Goal: Task Accomplishment & Management: Manage account settings

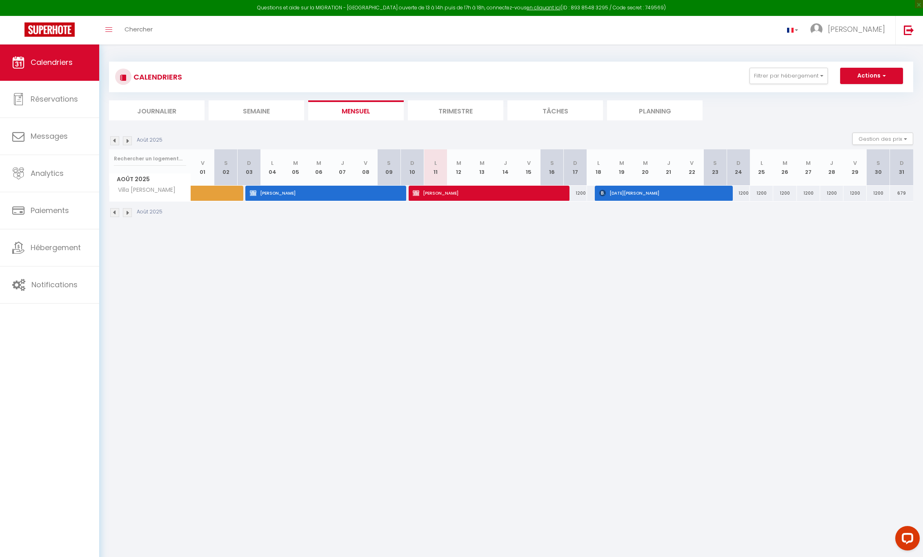
click at [126, 212] on img at bounding box center [127, 212] width 9 height 9
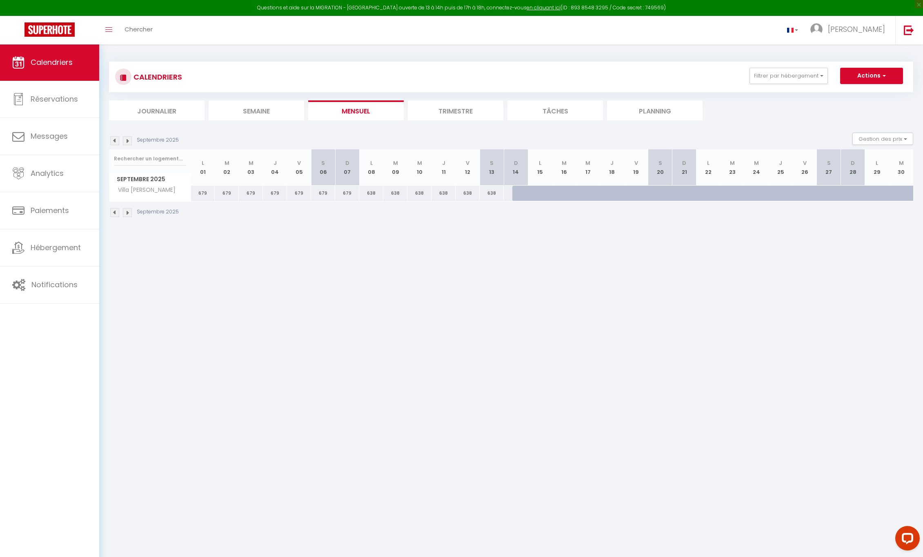
click at [126, 212] on img at bounding box center [127, 212] width 9 height 9
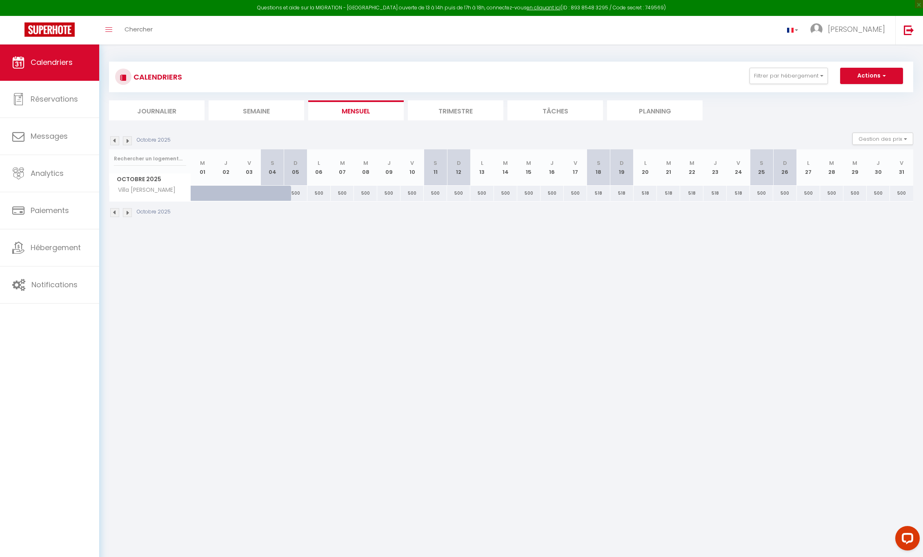
click at [114, 213] on img at bounding box center [114, 212] width 9 height 9
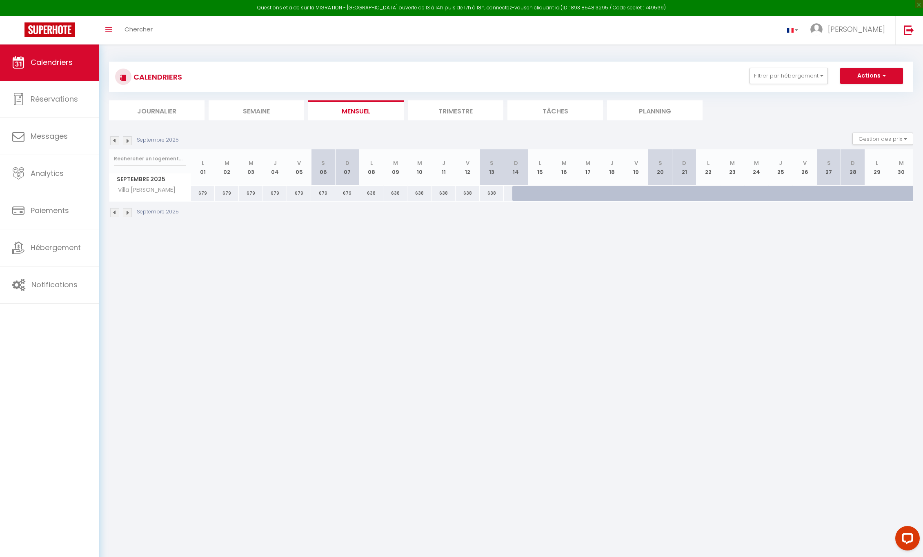
click at [116, 212] on img at bounding box center [114, 212] width 9 height 9
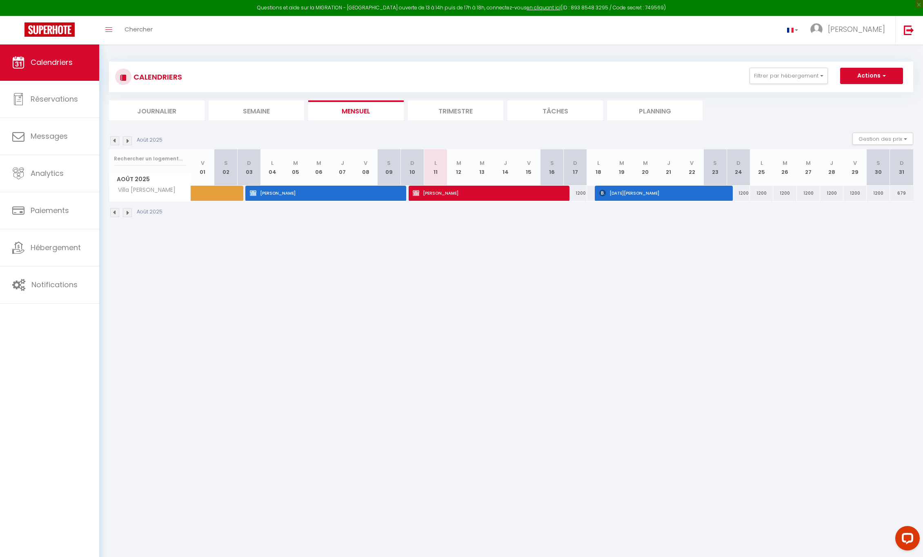
click at [744, 196] on div "1200" at bounding box center [738, 193] width 23 height 15
click at [745, 194] on div "1200" at bounding box center [738, 193] width 23 height 15
click at [743, 194] on div "1200" at bounding box center [738, 193] width 23 height 15
click at [822, 76] on button "Filtrer par hébergement" at bounding box center [789, 76] width 78 height 16
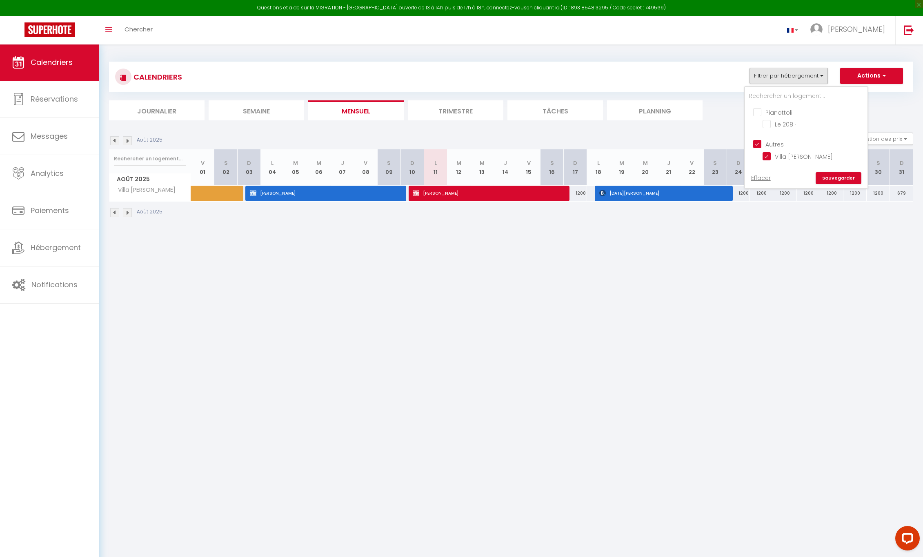
click at [822, 76] on button "Filtrer par hébergement" at bounding box center [789, 76] width 78 height 16
click at [766, 123] on input "Le 208 ·" at bounding box center [814, 124] width 102 height 8
checkbox input "true"
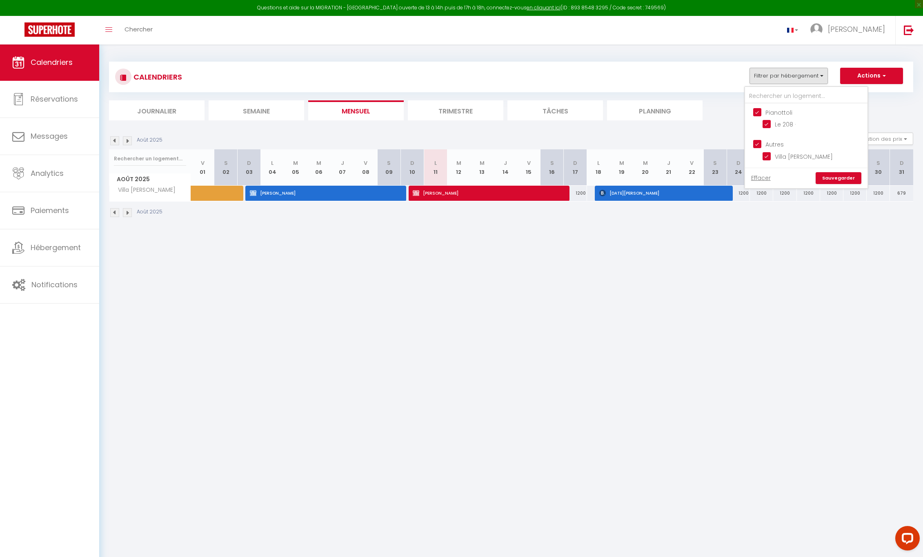
click at [836, 177] on link "Sauvegarder" at bounding box center [839, 178] width 46 height 12
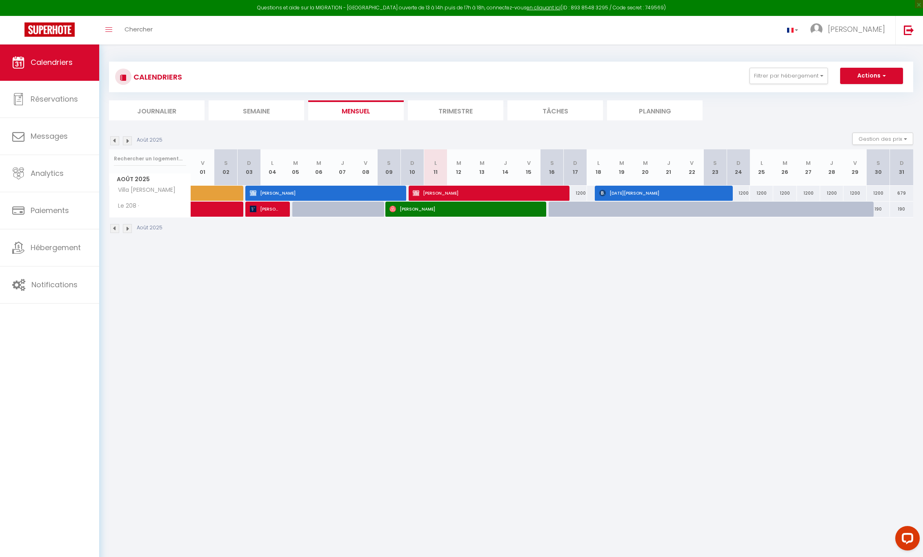
click at [128, 227] on img at bounding box center [127, 228] width 9 height 9
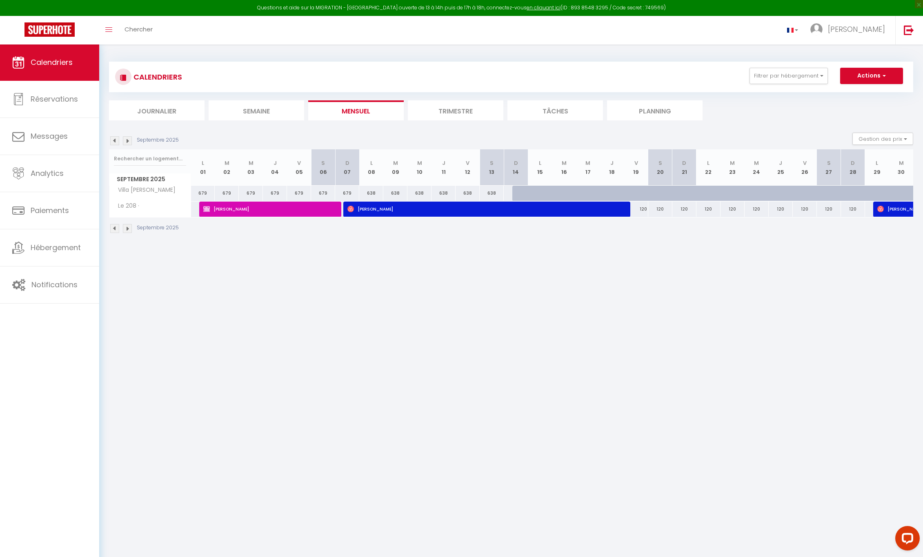
click at [128, 227] on img at bounding box center [127, 228] width 9 height 9
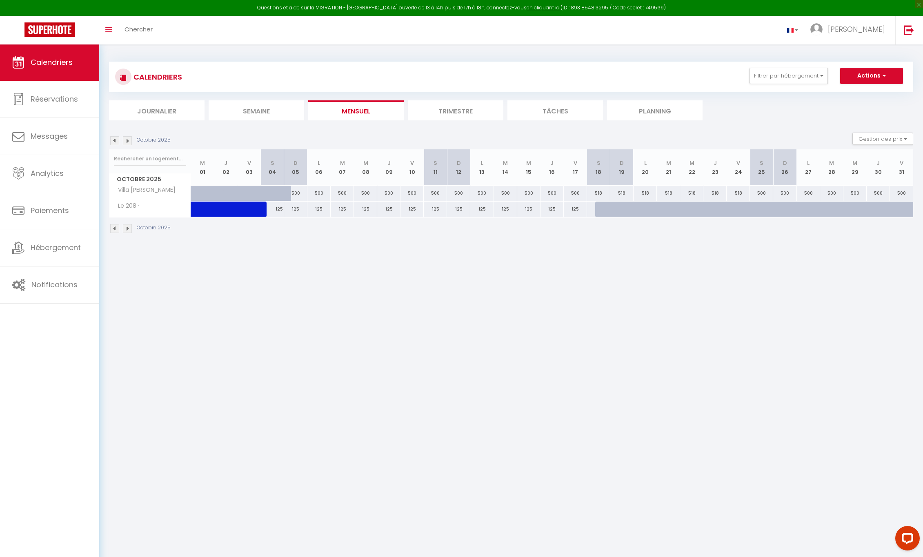
click at [112, 226] on img at bounding box center [114, 228] width 9 height 9
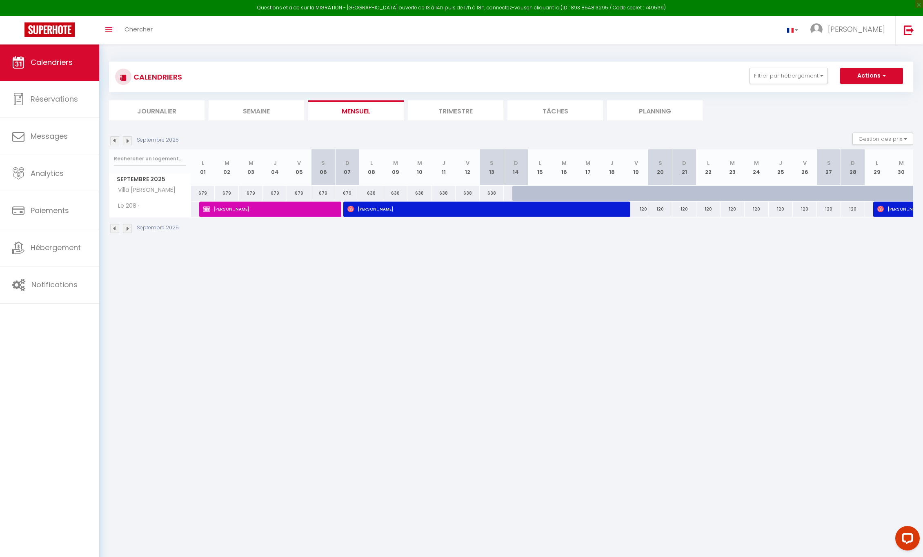
click at [521, 193] on div at bounding box center [525, 194] width 24 height 16
click at [508, 192] on div "638" at bounding box center [516, 193] width 25 height 15
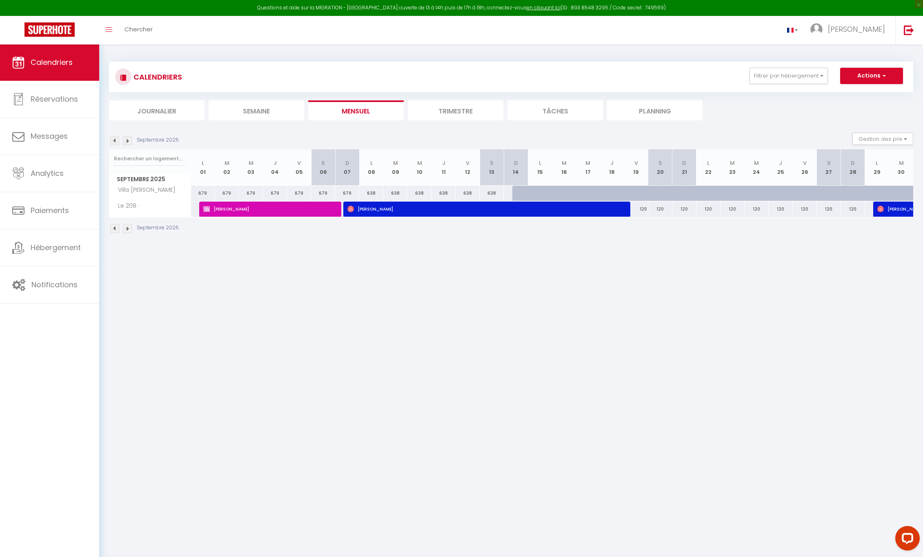
click at [508, 192] on div "638" at bounding box center [516, 193] width 25 height 15
click at [495, 192] on div "638" at bounding box center [492, 193] width 24 height 15
click at [464, 194] on div "638" at bounding box center [468, 193] width 24 height 15
click at [115, 141] on img at bounding box center [114, 140] width 9 height 9
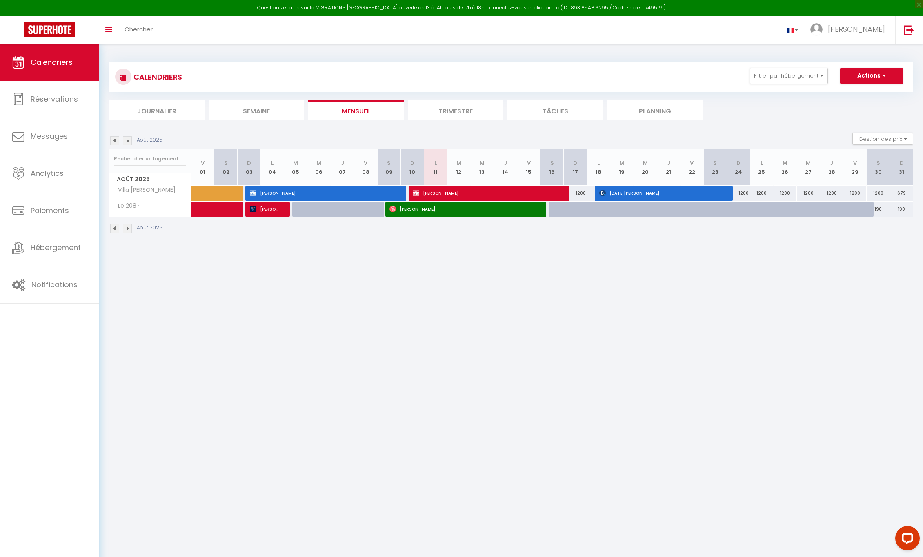
click at [880, 210] on div "190" at bounding box center [878, 209] width 23 height 15
type input "190"
type input "Sam 30 Août 2025"
type input "Dim 31 Août 2025"
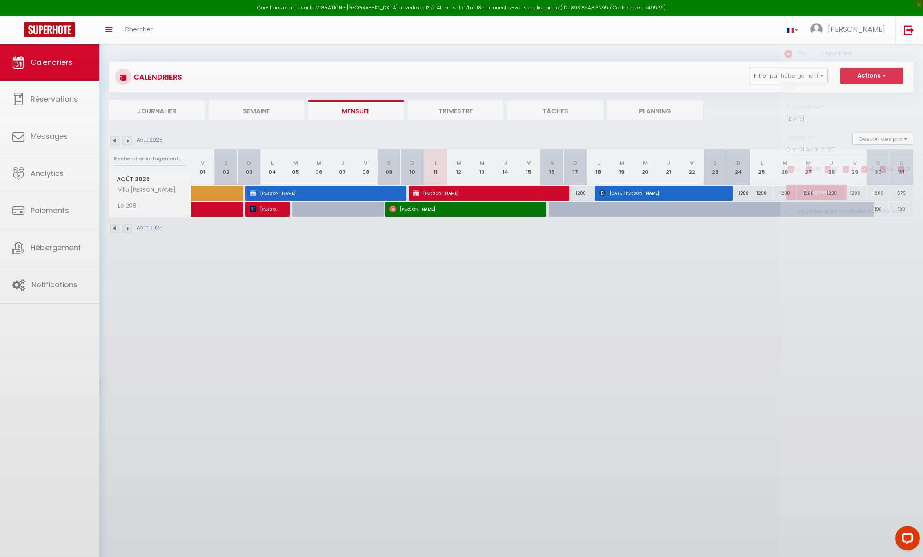
click at [880, 210] on div at bounding box center [461, 278] width 923 height 557
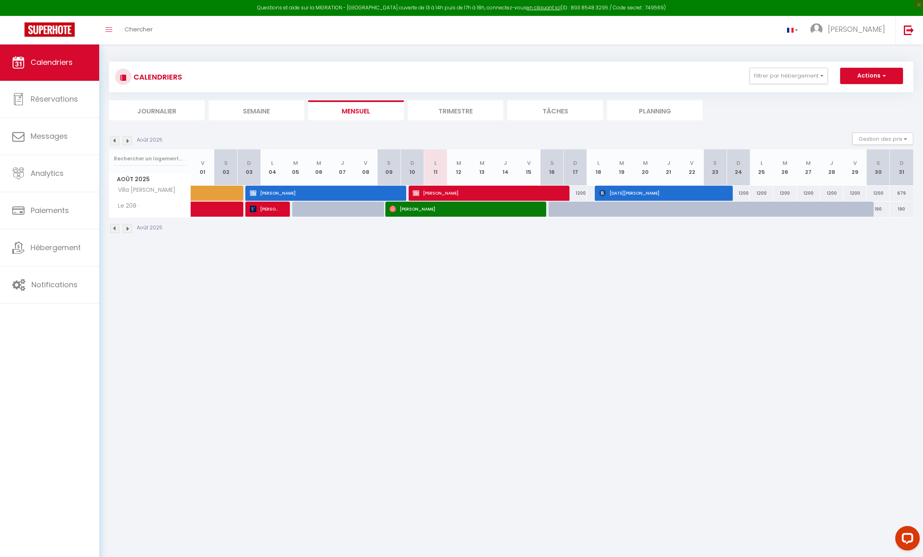
click at [878, 210] on div "190" at bounding box center [878, 209] width 23 height 15
type input "190"
type input "Sam 30 Août 2025"
type input "Dim 31 Août 2025"
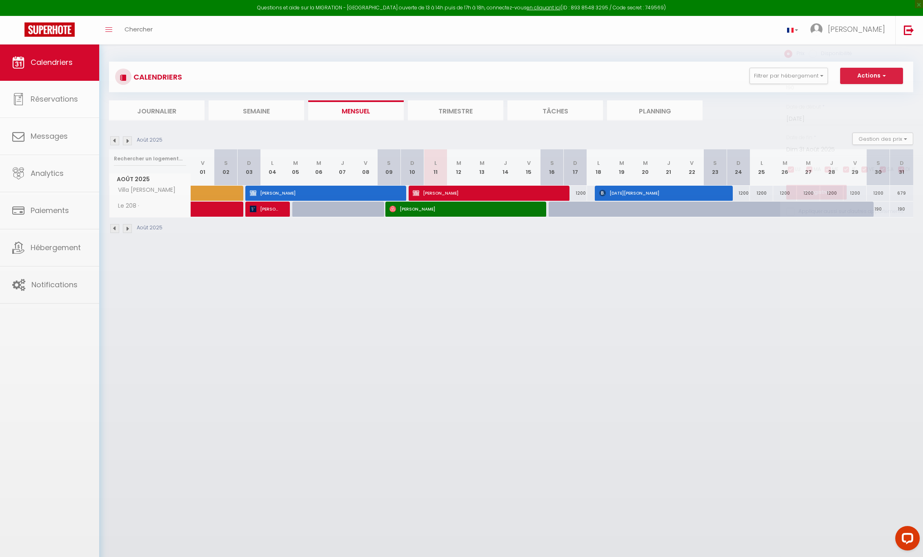
click at [878, 210] on div at bounding box center [461, 278] width 923 height 557
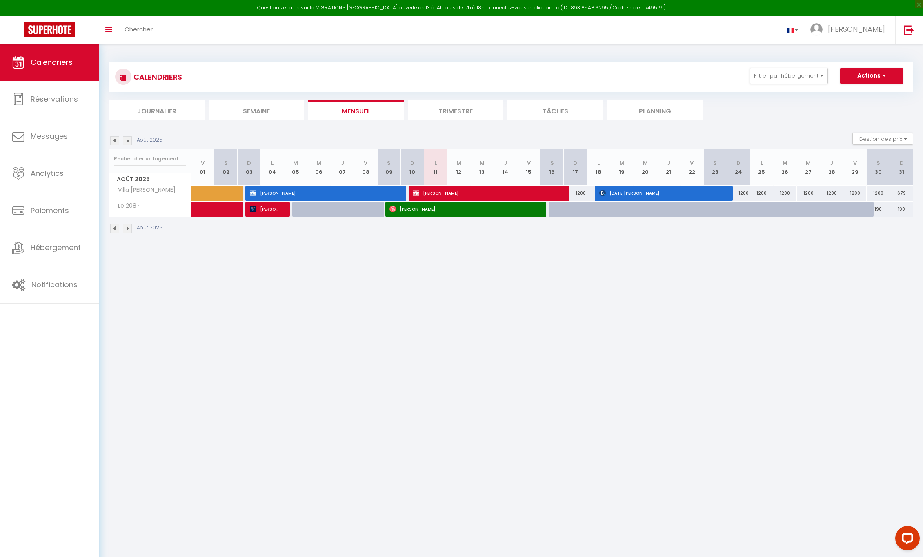
click at [878, 211] on div "190" at bounding box center [878, 209] width 23 height 15
type input "190"
type input "Sam 30 Août 2025"
type input "Dim 31 Août 2025"
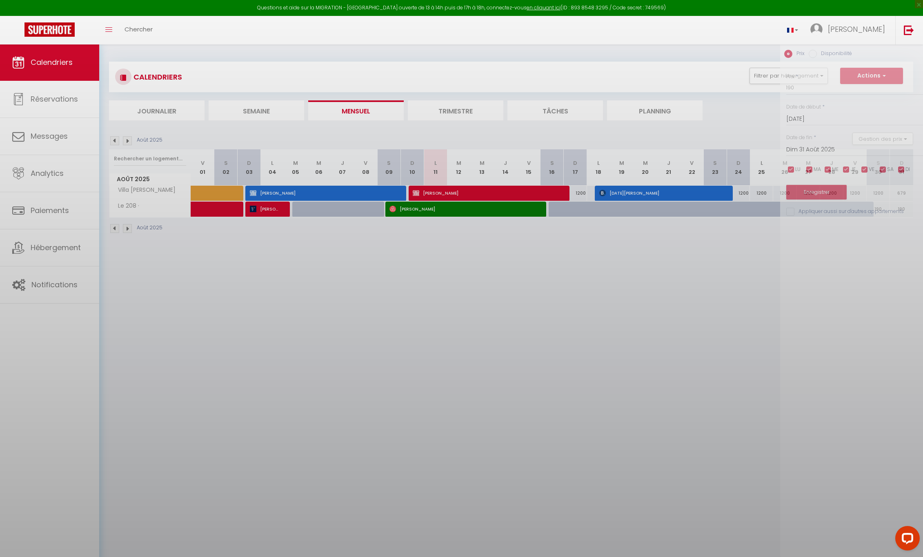
click at [878, 211] on div at bounding box center [461, 278] width 923 height 557
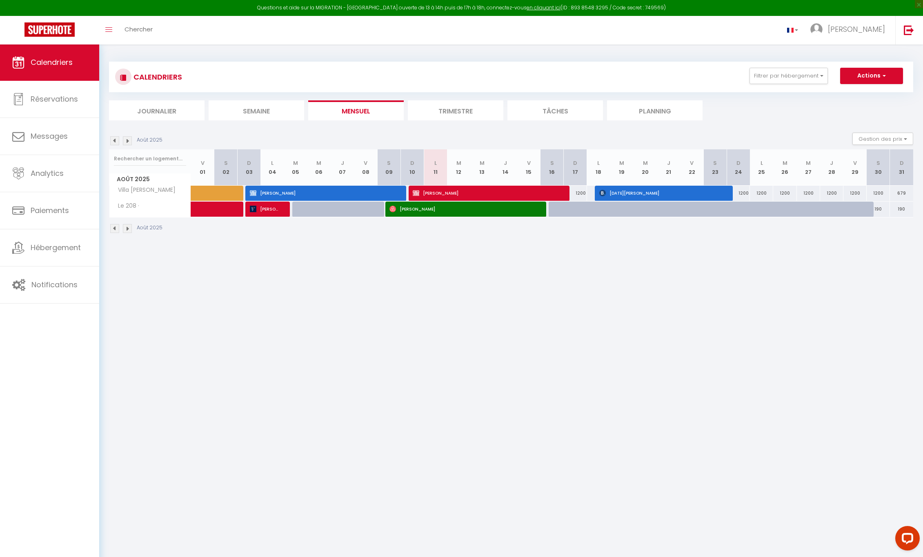
click at [127, 226] on img at bounding box center [127, 228] width 9 height 9
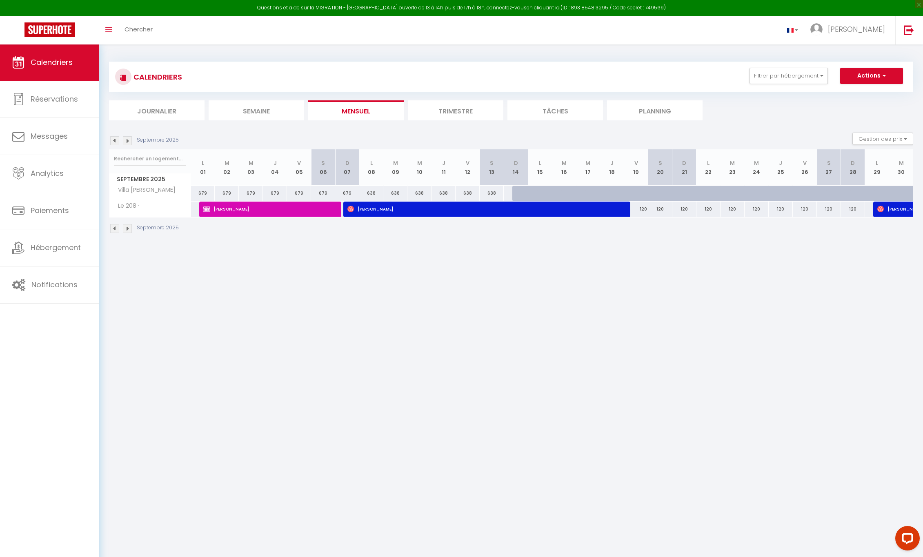
click at [492, 190] on div "638" at bounding box center [492, 193] width 24 height 15
click at [39, 59] on span "Calendriers" at bounding box center [52, 62] width 42 height 10
click at [868, 71] on button "Actions" at bounding box center [871, 76] width 63 height 16
click at [889, 139] on button "Gestion des prix" at bounding box center [883, 139] width 61 height 12
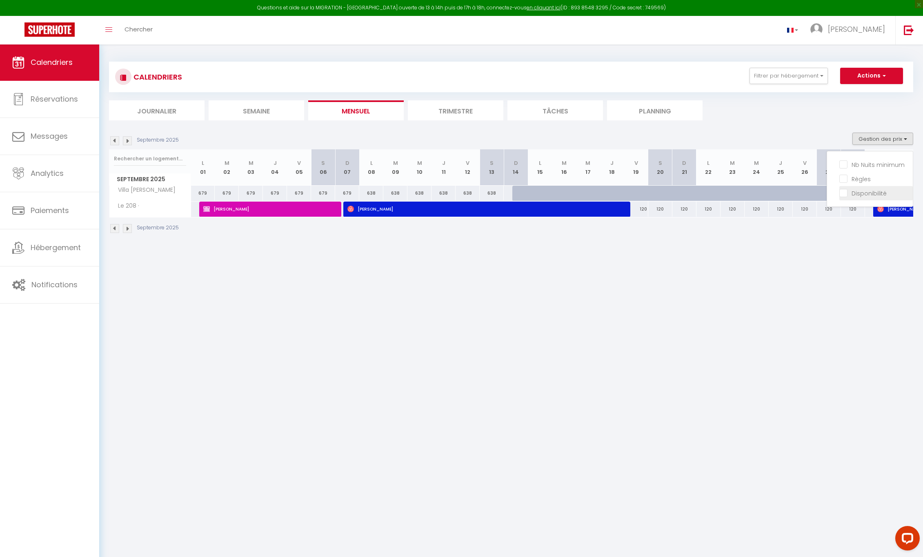
click at [843, 192] on input "Disponibilité" at bounding box center [877, 193] width 74 height 8
checkbox input "true"
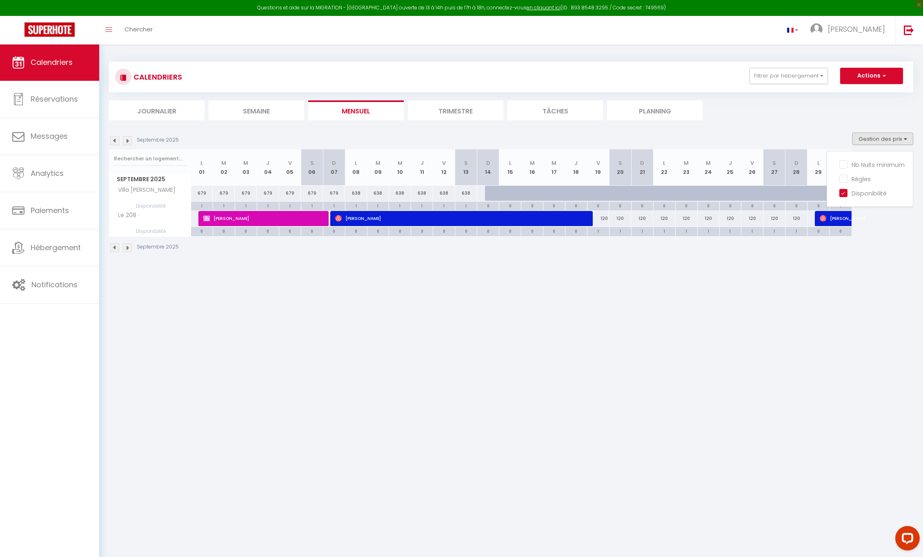
click at [463, 192] on div "638" at bounding box center [466, 193] width 22 height 15
click at [467, 192] on div "638" at bounding box center [466, 193] width 22 height 15
click at [467, 193] on div "638" at bounding box center [466, 193] width 22 height 15
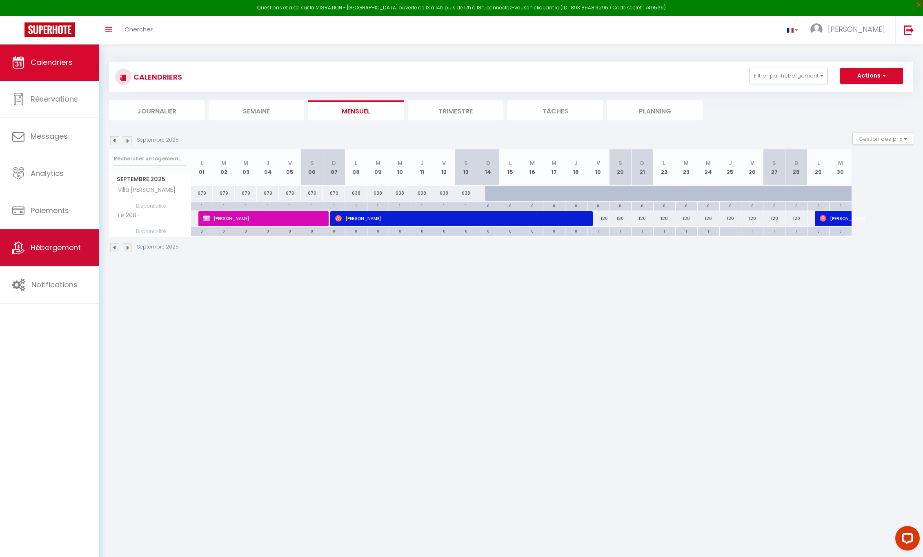
click at [42, 250] on span "Hébergement" at bounding box center [56, 248] width 50 height 10
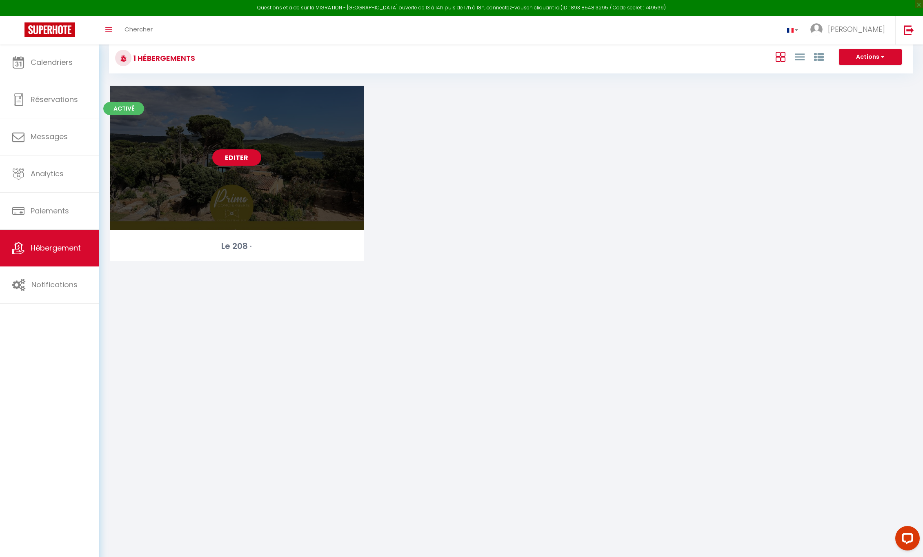
scroll to position [17, 0]
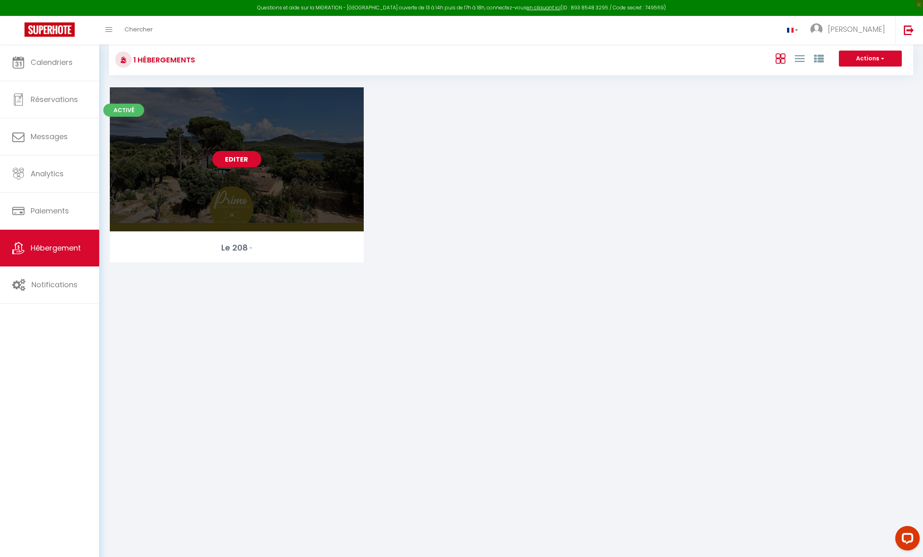
click at [252, 249] on div "Le 208 ·" at bounding box center [237, 248] width 254 height 13
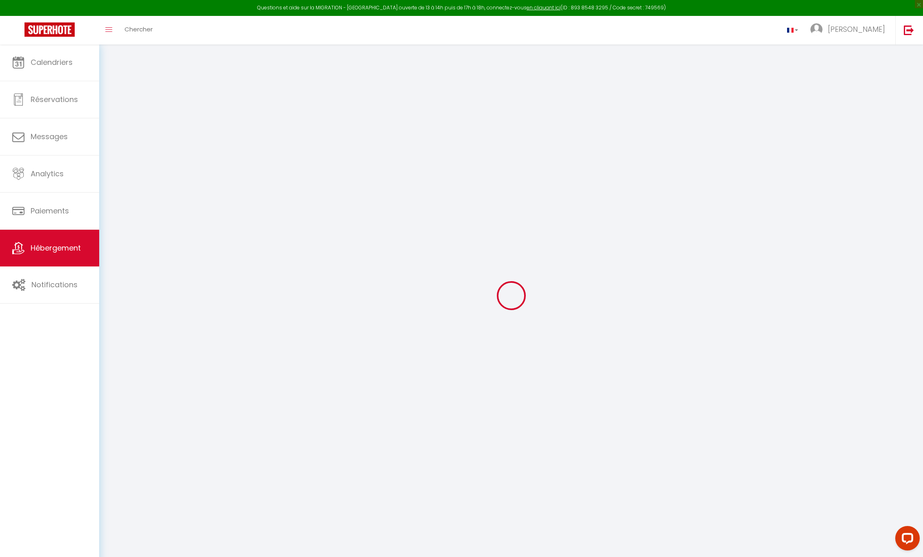
select select
checkbox input "true"
checkbox input "false"
checkbox input "true"
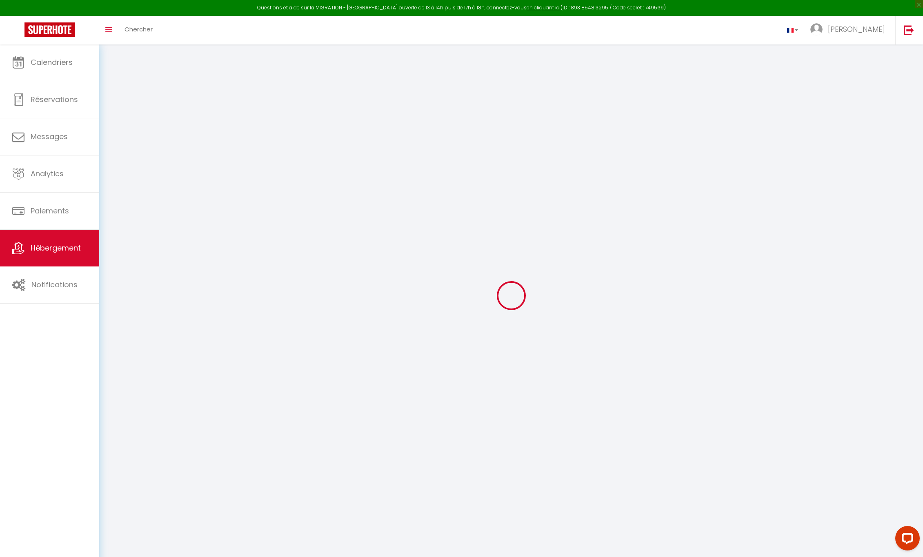
checkbox input "false"
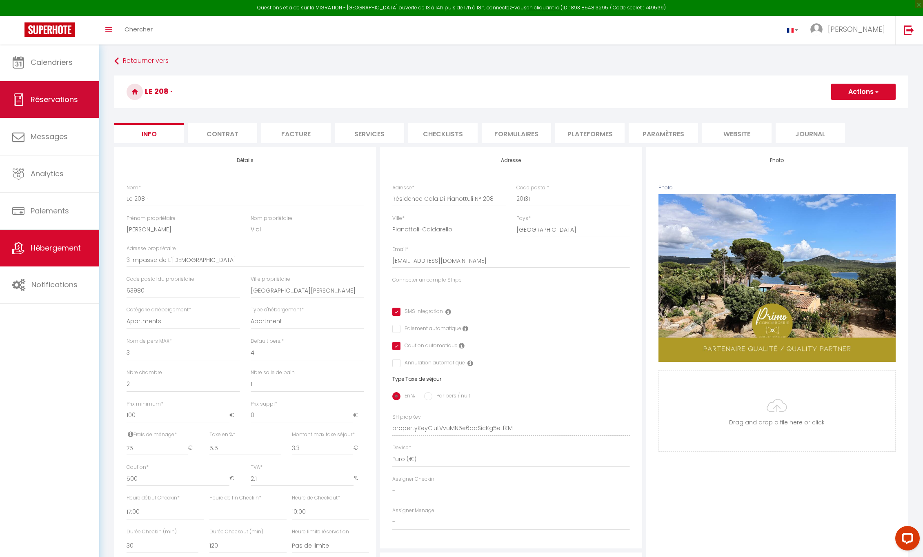
click at [45, 108] on link "Réservations" at bounding box center [49, 99] width 99 height 37
select select "not_cancelled"
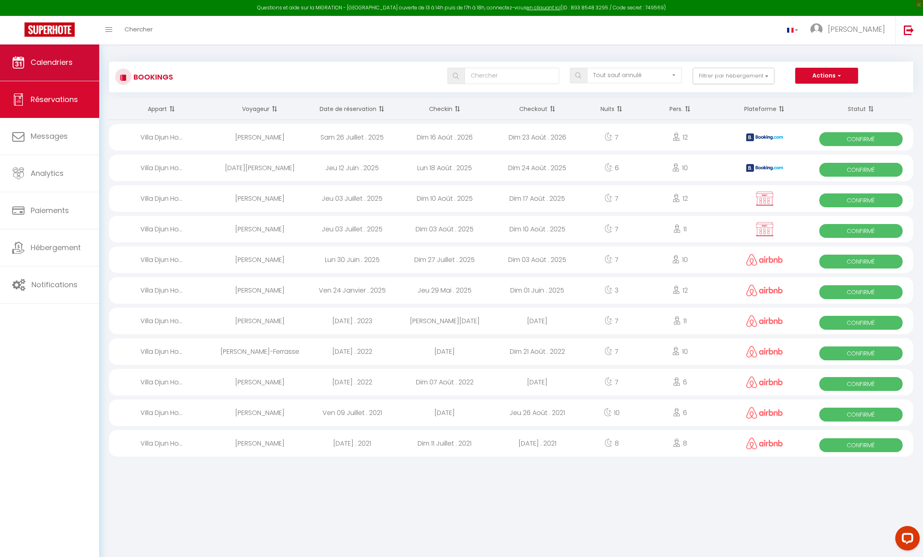
click at [56, 60] on span "Calendriers" at bounding box center [52, 62] width 42 height 10
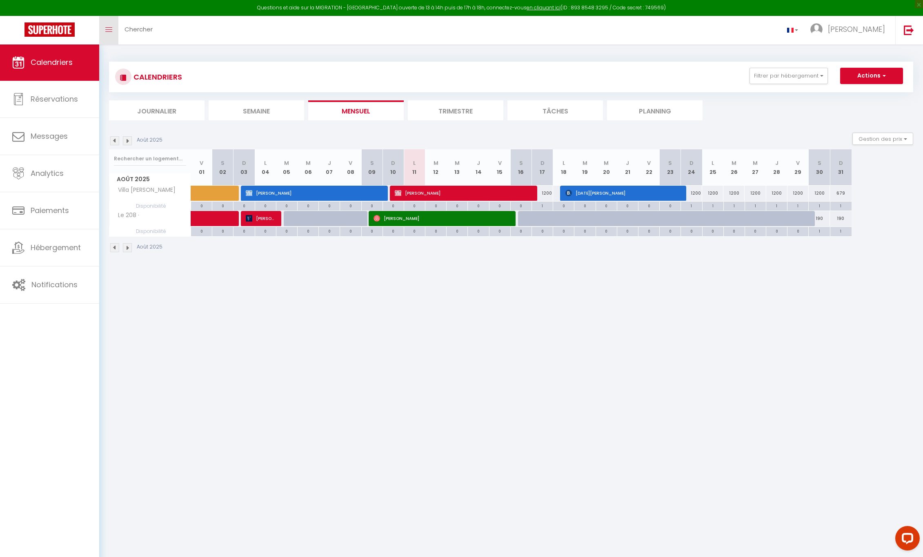
click at [110, 26] on link "Toggle menubar" at bounding box center [108, 30] width 19 height 29
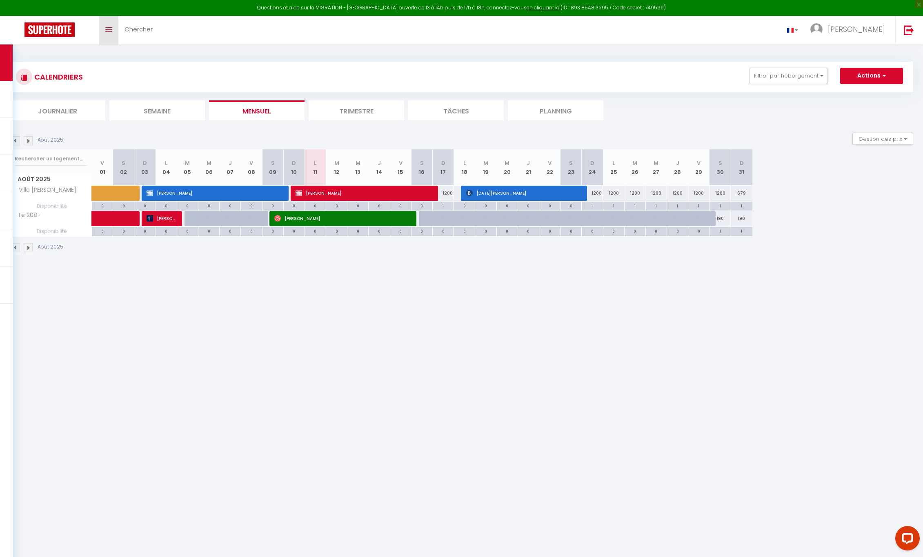
click at [110, 26] on link "Toggle menubar" at bounding box center [108, 30] width 19 height 29
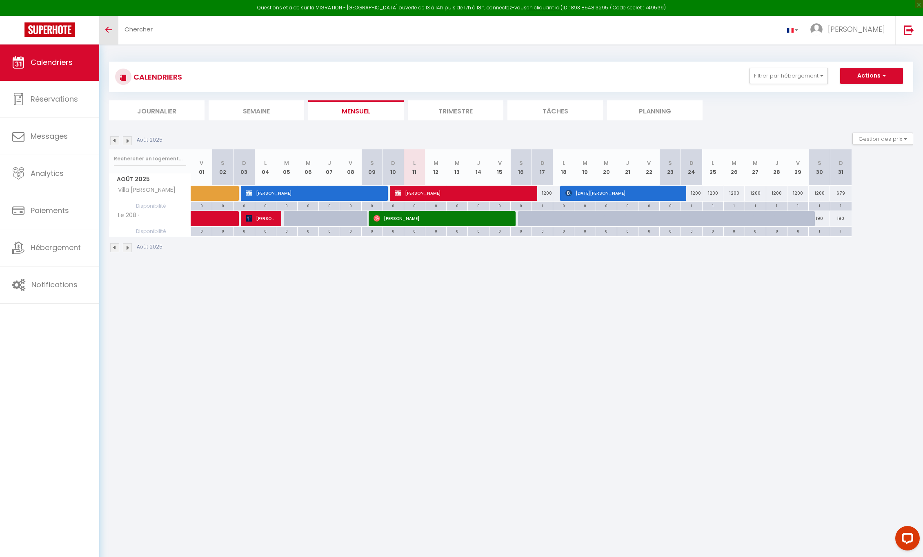
click at [110, 26] on link "Toggle menubar" at bounding box center [108, 30] width 19 height 29
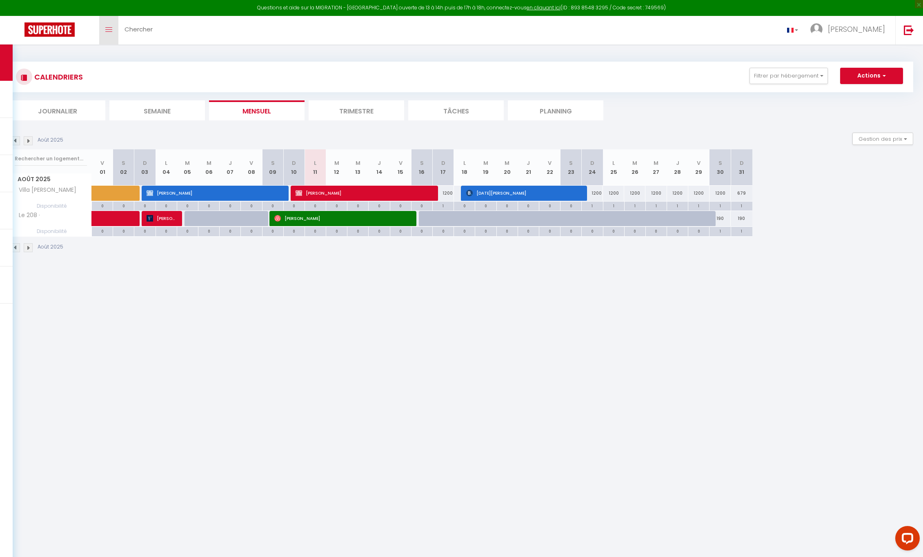
click at [110, 26] on link "Toggle menubar" at bounding box center [108, 30] width 19 height 29
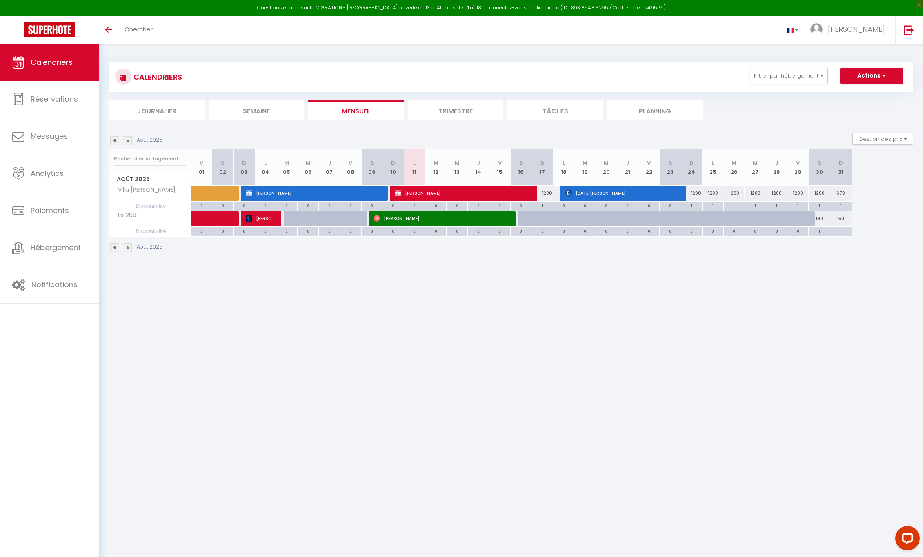
click at [645, 111] on li "Planning" at bounding box center [655, 110] width 96 height 20
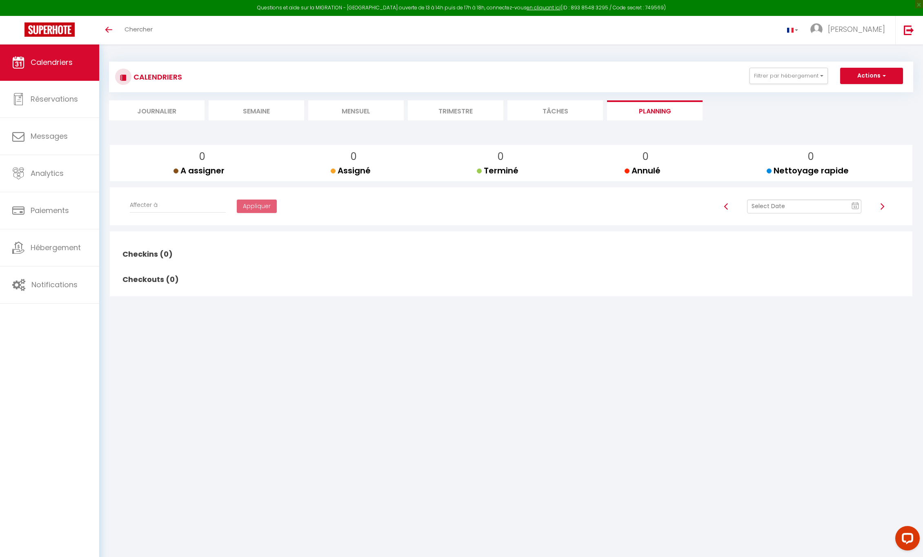
click at [263, 109] on li "Semaine" at bounding box center [257, 110] width 96 height 20
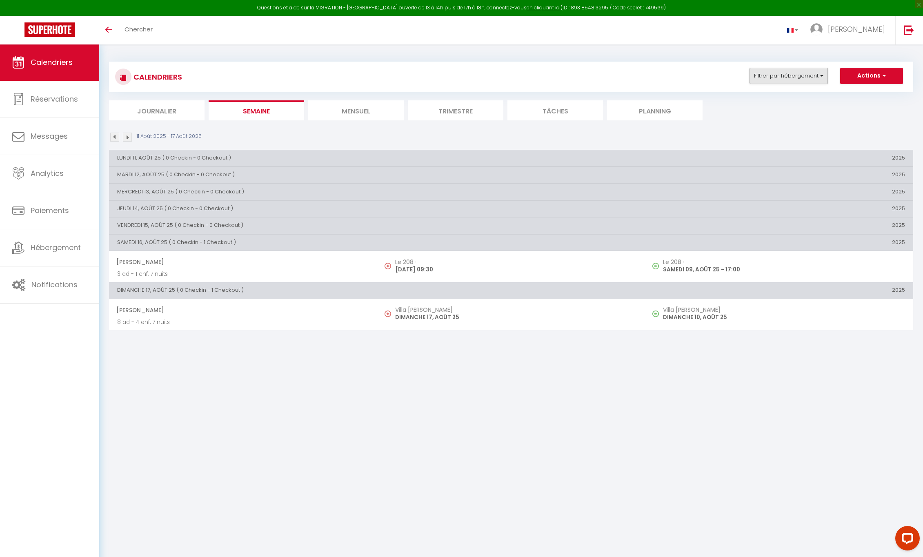
click at [797, 77] on button "Filtrer par hébergement" at bounding box center [789, 76] width 78 height 16
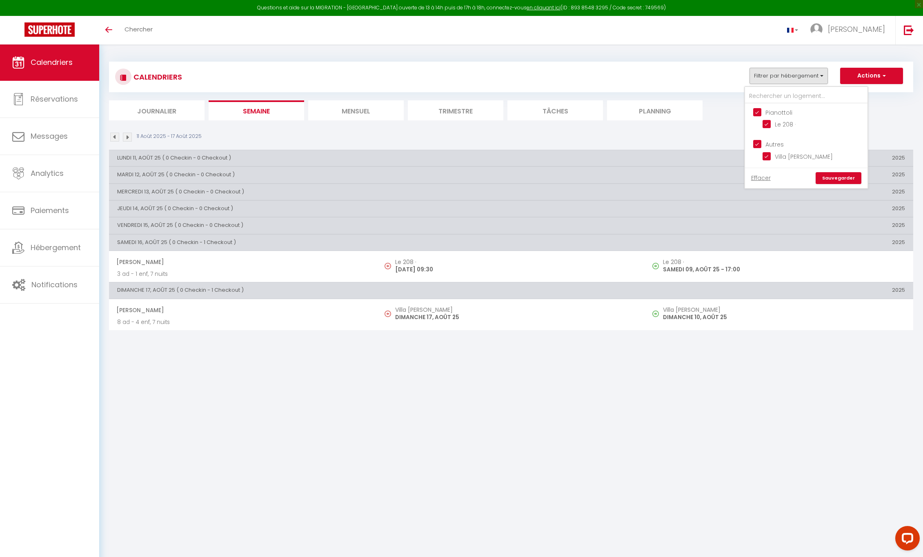
click at [758, 112] on input "Pianottoli" at bounding box center [814, 112] width 123 height 8
checkbox input "false"
click at [834, 176] on link "Sauvegarder" at bounding box center [839, 178] width 46 height 12
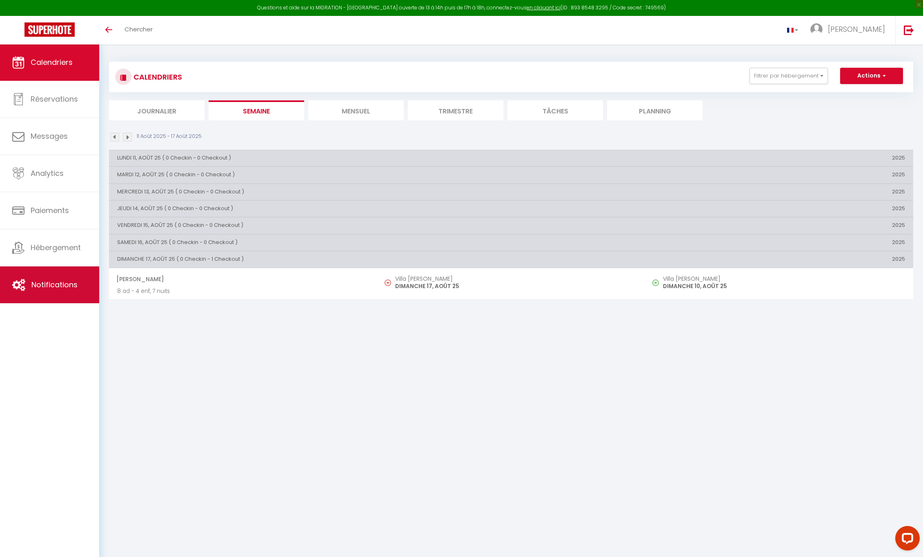
click at [46, 287] on span "Notifications" at bounding box center [54, 285] width 46 height 10
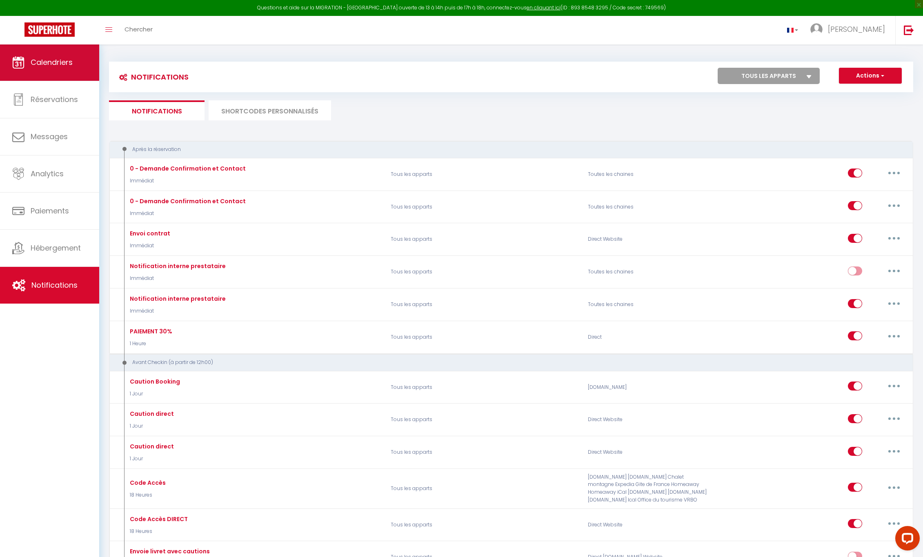
click at [55, 68] on link "Calendriers" at bounding box center [49, 62] width 99 height 37
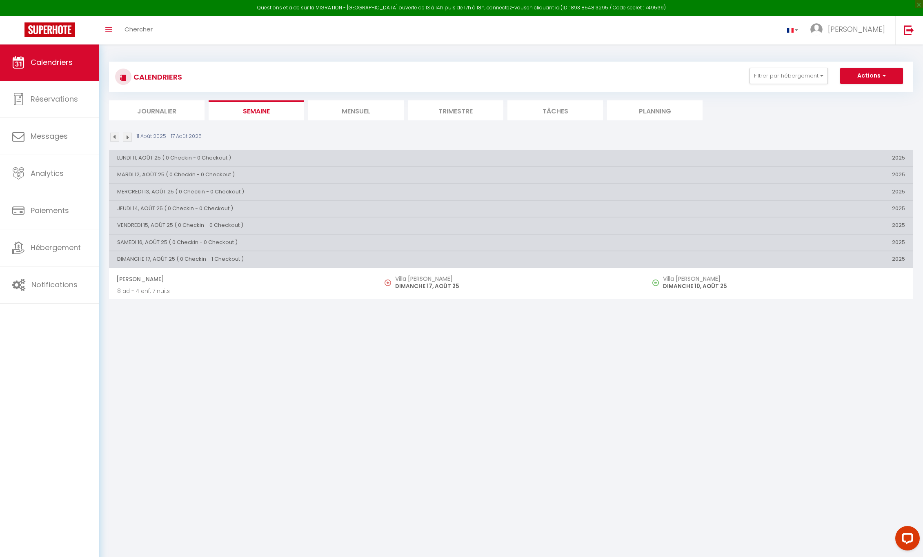
click at [366, 111] on li "Mensuel" at bounding box center [356, 110] width 96 height 20
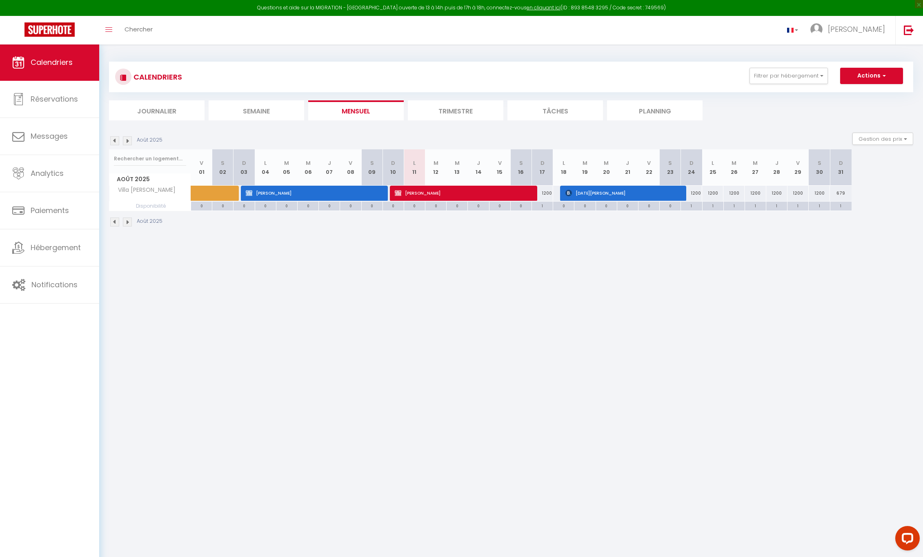
click at [450, 110] on li "Trimestre" at bounding box center [456, 110] width 96 height 20
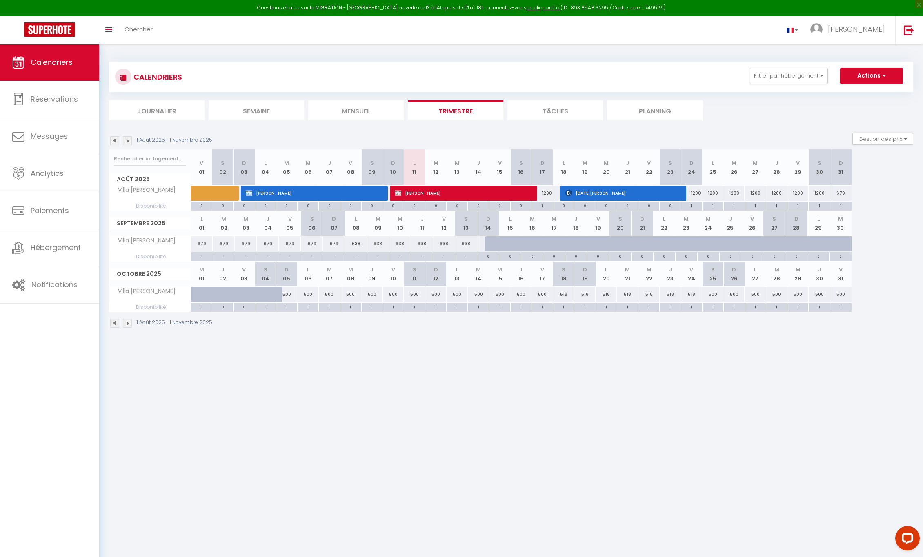
click at [295, 245] on div "679" at bounding box center [290, 243] width 22 height 15
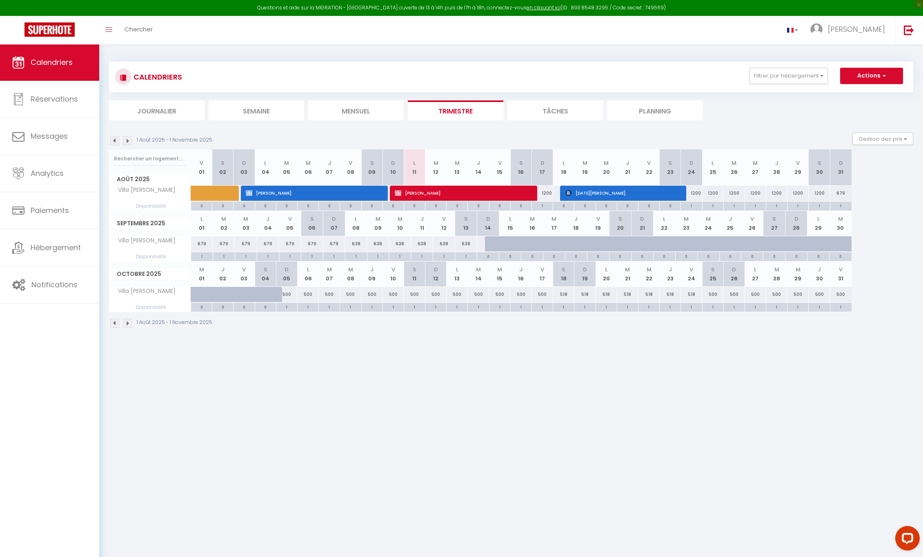
click at [295, 245] on div "679" at bounding box center [290, 243] width 22 height 15
click at [464, 243] on div "638" at bounding box center [466, 243] width 22 height 15
click at [258, 243] on div "679" at bounding box center [268, 243] width 22 height 15
click at [273, 244] on div "679" at bounding box center [268, 243] width 22 height 15
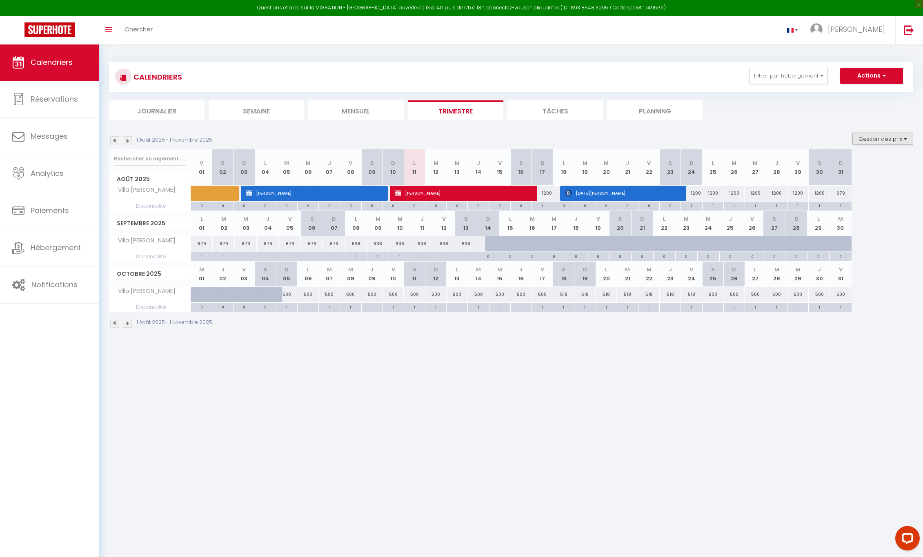
click at [877, 140] on button "Gestion des prix" at bounding box center [883, 139] width 61 height 12
click at [843, 193] on input "Disponibilité" at bounding box center [877, 193] width 74 height 8
checkbox input "false"
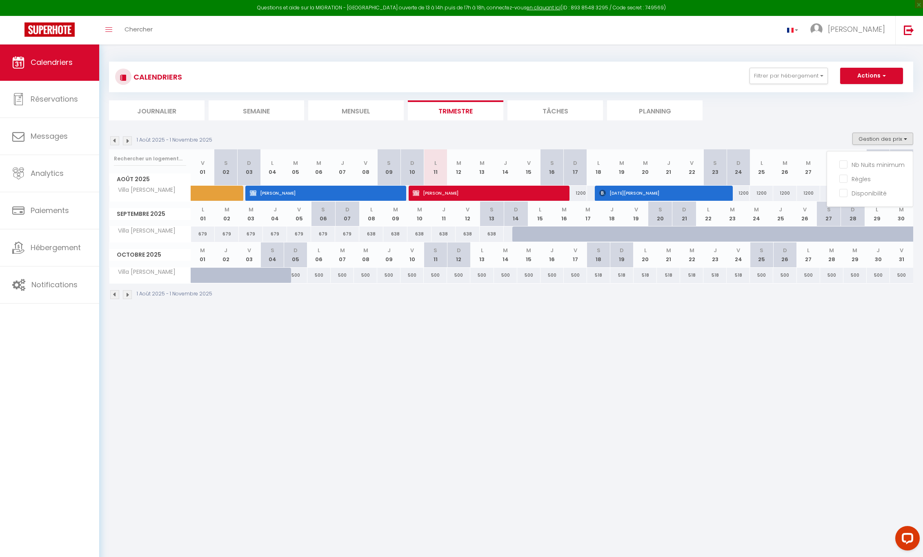
click at [896, 138] on button "Gestion des prix" at bounding box center [883, 139] width 61 height 12
click at [860, 78] on button "Actions" at bounding box center [871, 76] width 63 height 16
click at [268, 341] on body "Questions et aide sur la MIGRATION - Salle Zoom ouverte de 13 à 14h puis de 17h…" at bounding box center [461, 322] width 923 height 557
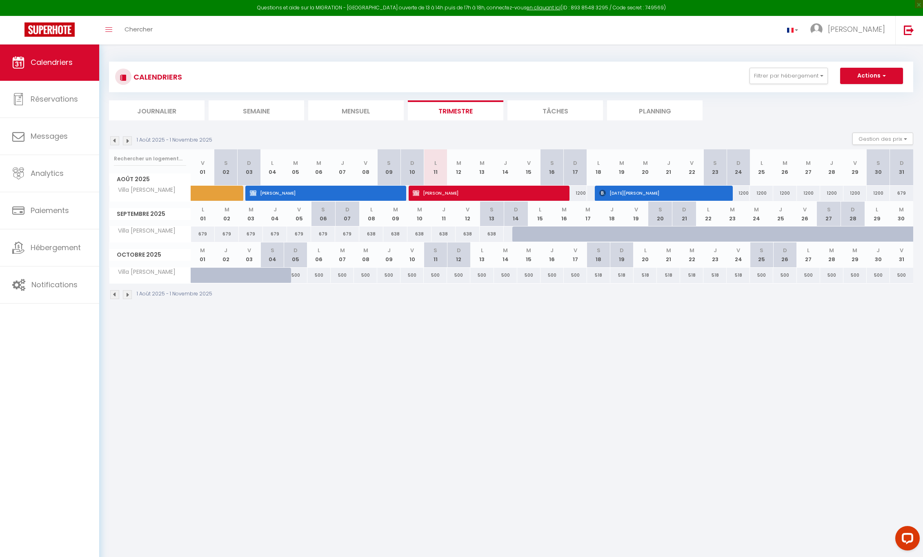
click at [367, 217] on th "L 08" at bounding box center [371, 214] width 24 height 25
click at [69, 101] on span "Réservations" at bounding box center [54, 99] width 47 height 10
select select "not_cancelled"
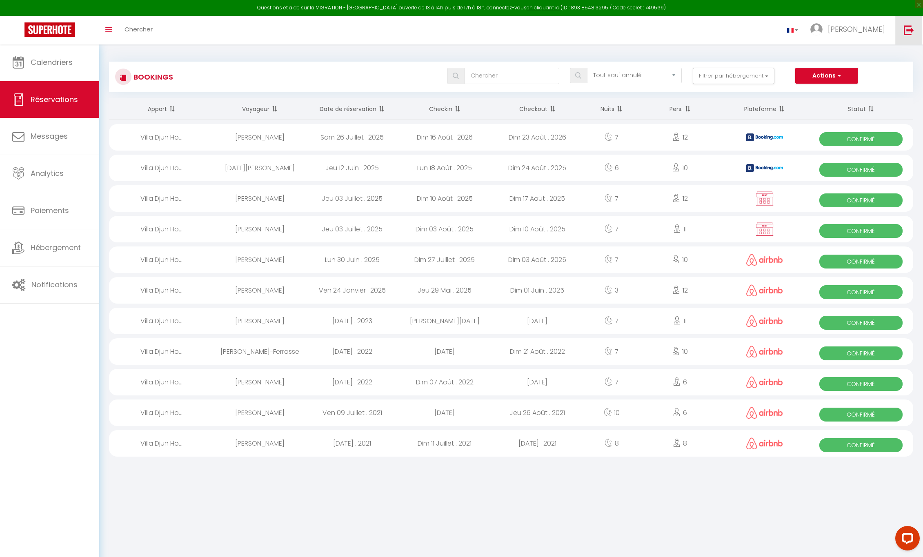
click at [908, 32] on img at bounding box center [909, 30] width 10 height 10
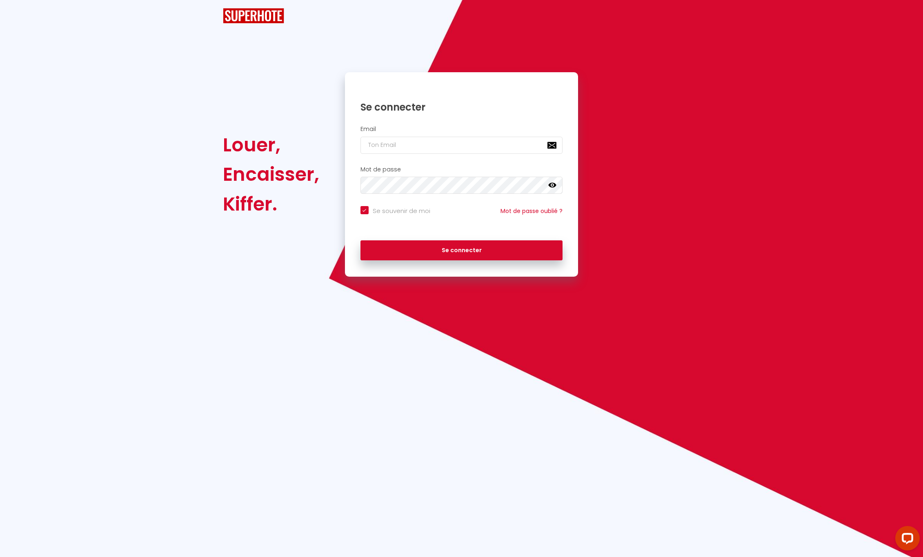
checkbox input "true"
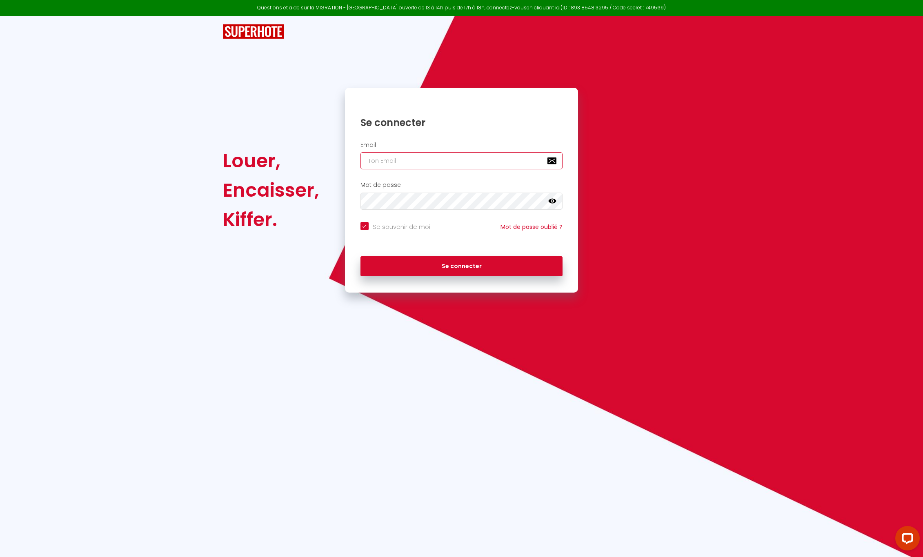
type input "Didiervial@orange.fr"
click at [440, 265] on button "Se connecter" at bounding box center [462, 266] width 203 height 20
checkbox input "true"
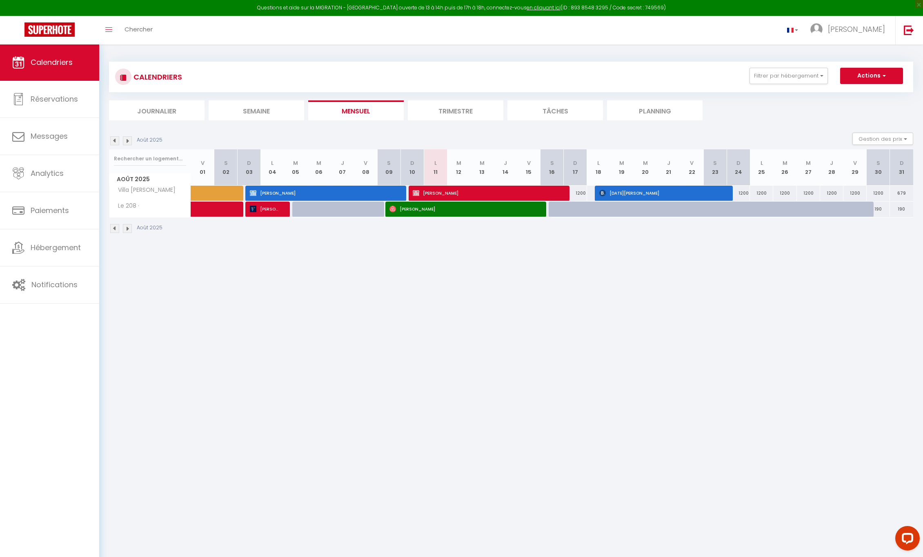
click at [743, 195] on div "1200" at bounding box center [738, 193] width 23 height 15
click at [50, 60] on span "Calendriers" at bounding box center [52, 62] width 42 height 10
click at [112, 32] on link "Toggle menubar" at bounding box center [108, 30] width 19 height 29
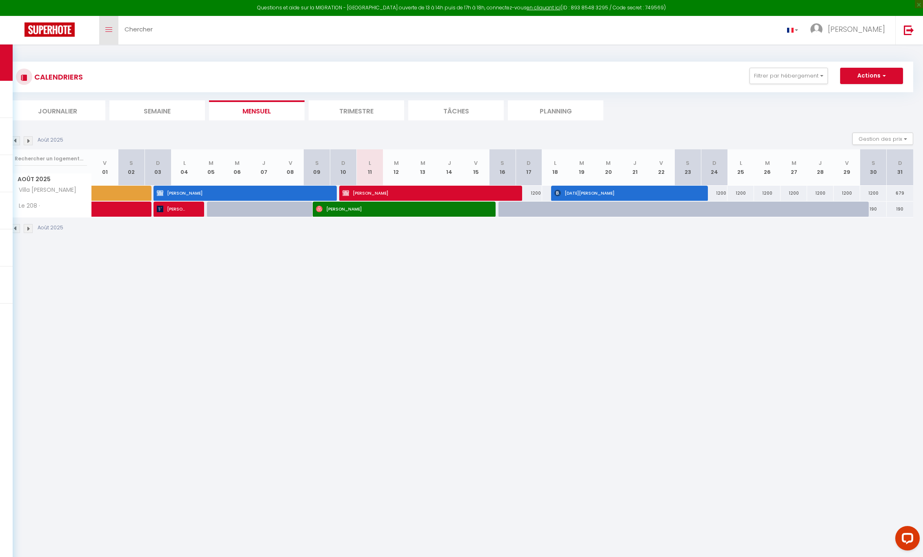
click at [113, 32] on link "Toggle menubar" at bounding box center [108, 30] width 19 height 29
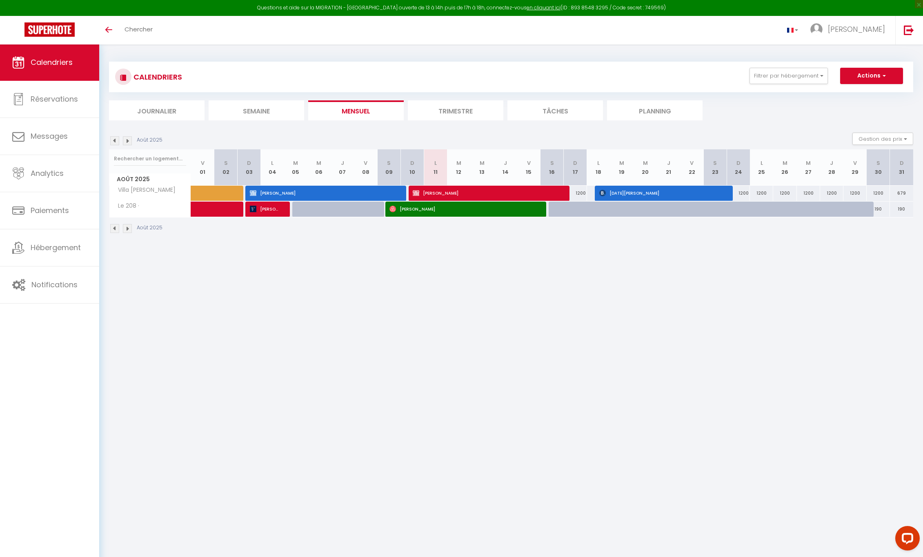
click at [867, 74] on button "Actions" at bounding box center [871, 76] width 63 height 16
click at [851, 91] on link "Nouvelle réservation" at bounding box center [863, 95] width 71 height 12
select select
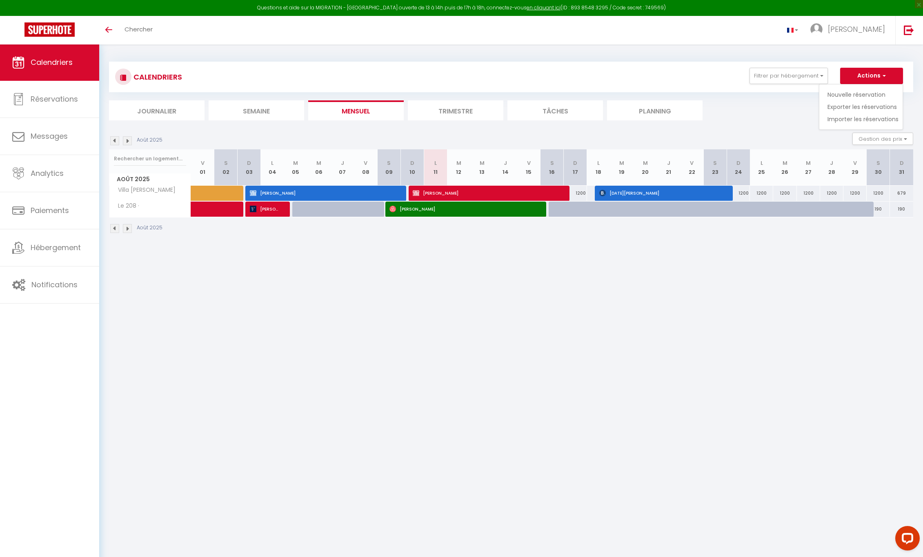
select select
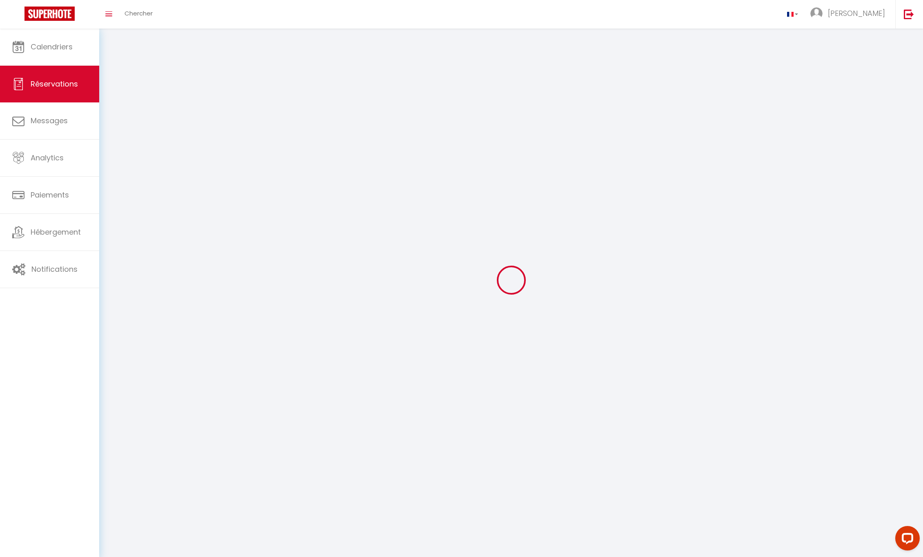
select select
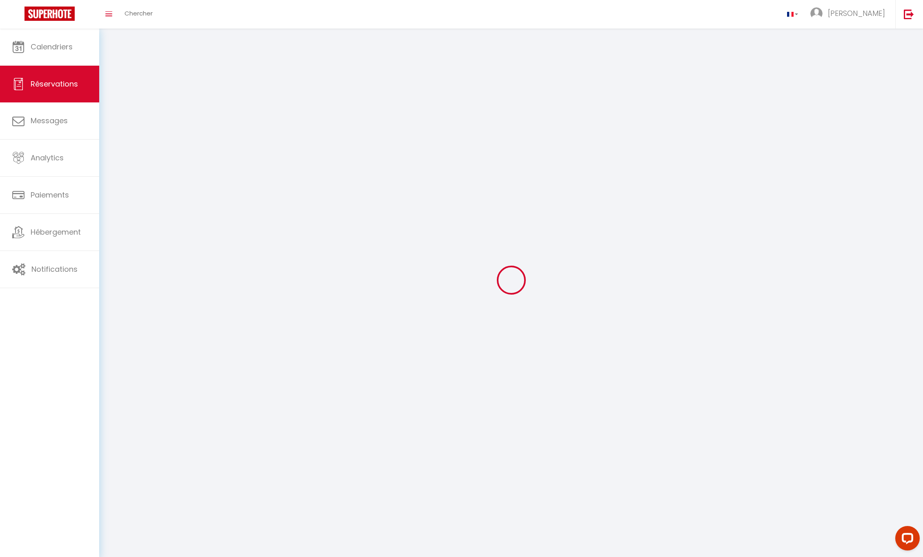
select select
checkbox input "false"
select select
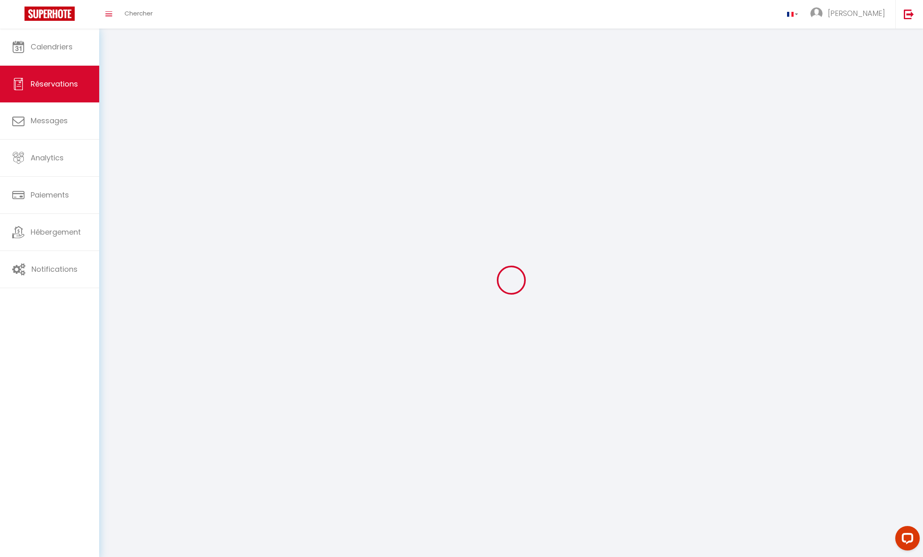
select select
checkbox input "false"
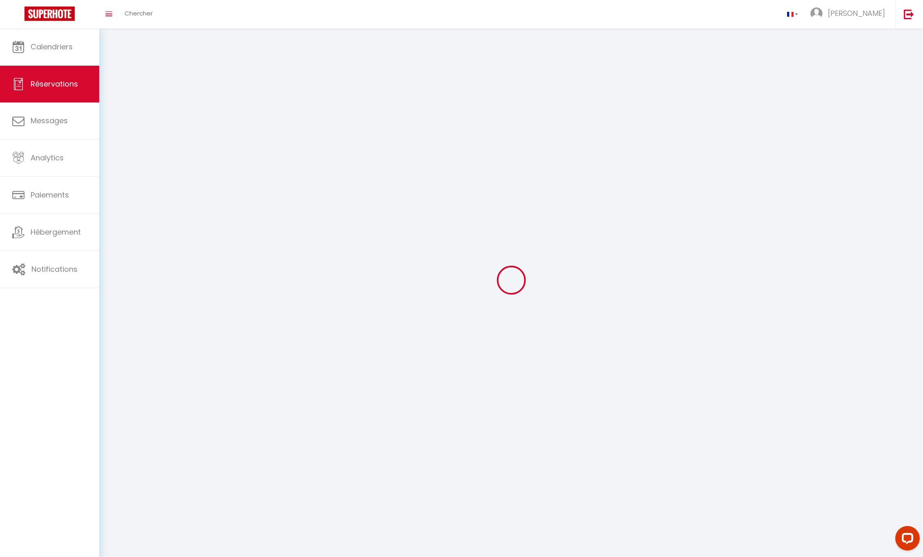
select select
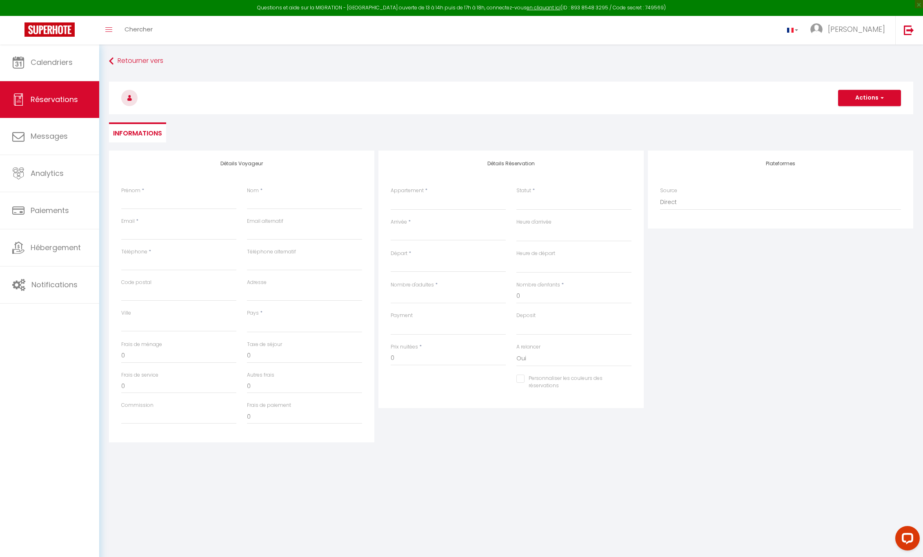
select select
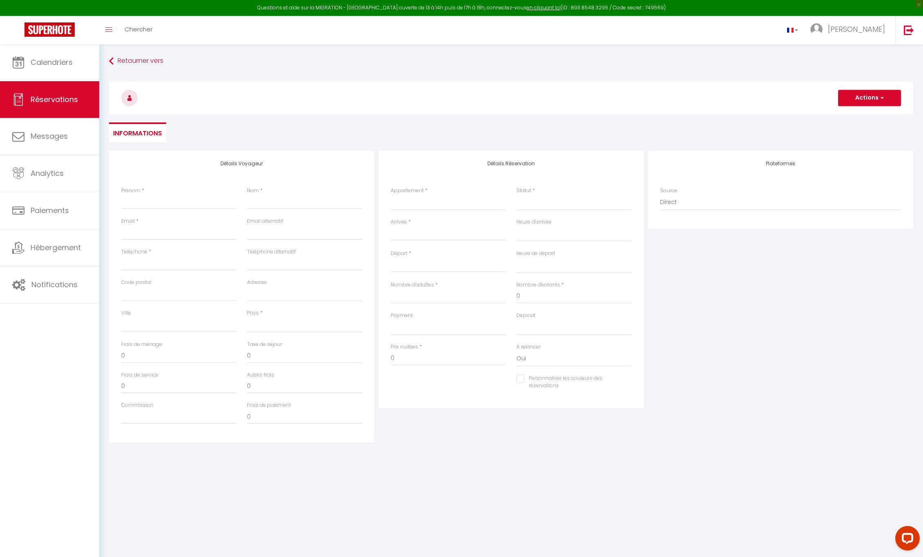
checkbox input "false"
select select
click at [126, 60] on link "Retourner vers" at bounding box center [511, 61] width 805 height 15
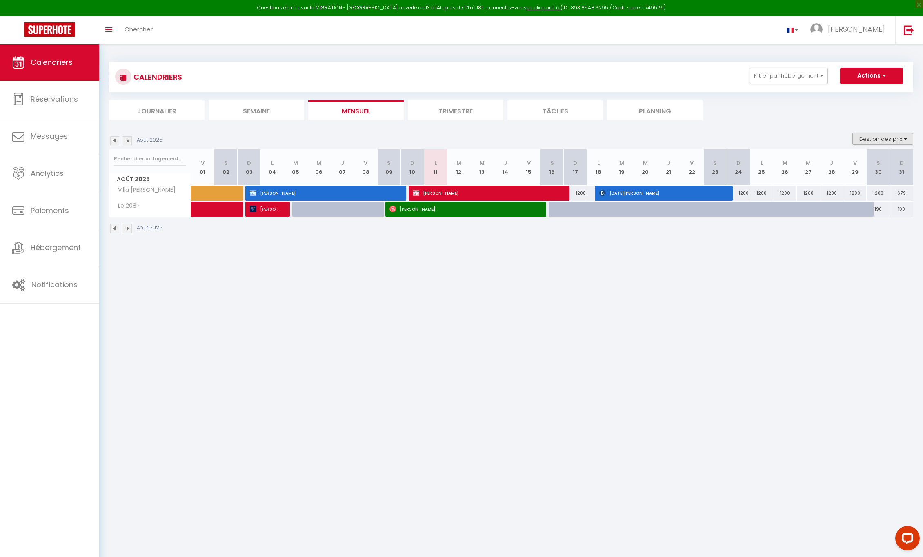
click at [900, 135] on button "Gestion des prix" at bounding box center [883, 139] width 61 height 12
click at [849, 178] on input "Règles" at bounding box center [877, 178] width 74 height 8
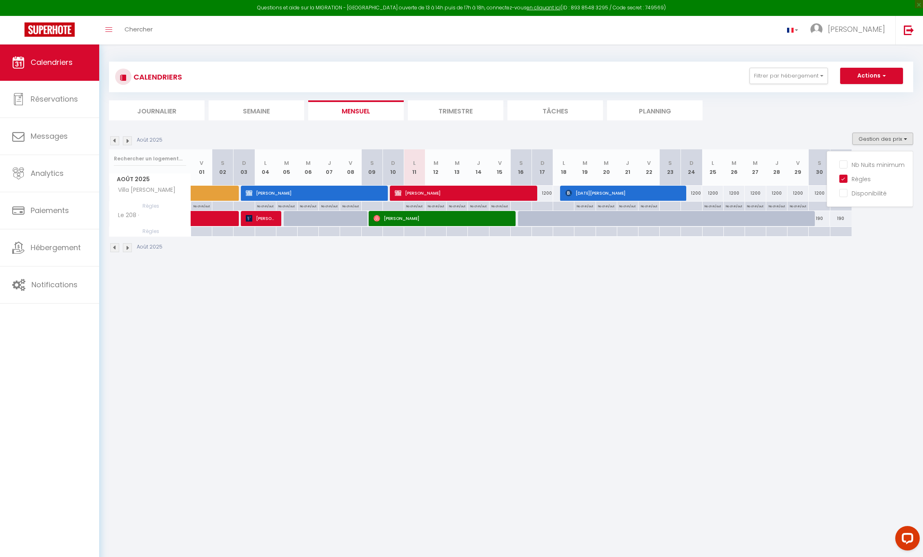
click at [696, 191] on div "1200" at bounding box center [691, 193] width 21 height 15
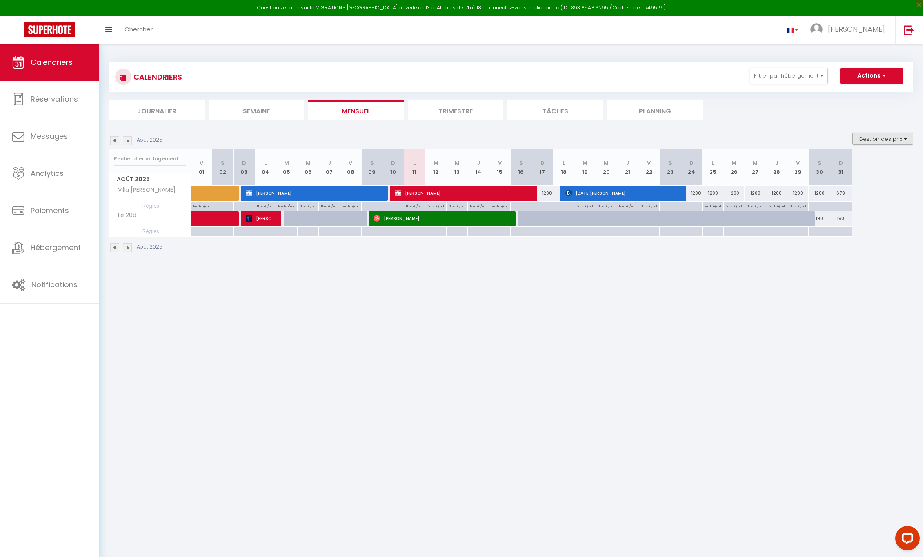
click at [894, 138] on button "Gestion des prix" at bounding box center [883, 139] width 61 height 12
click at [847, 180] on input "Règles" at bounding box center [877, 178] width 74 height 8
checkbox input "false"
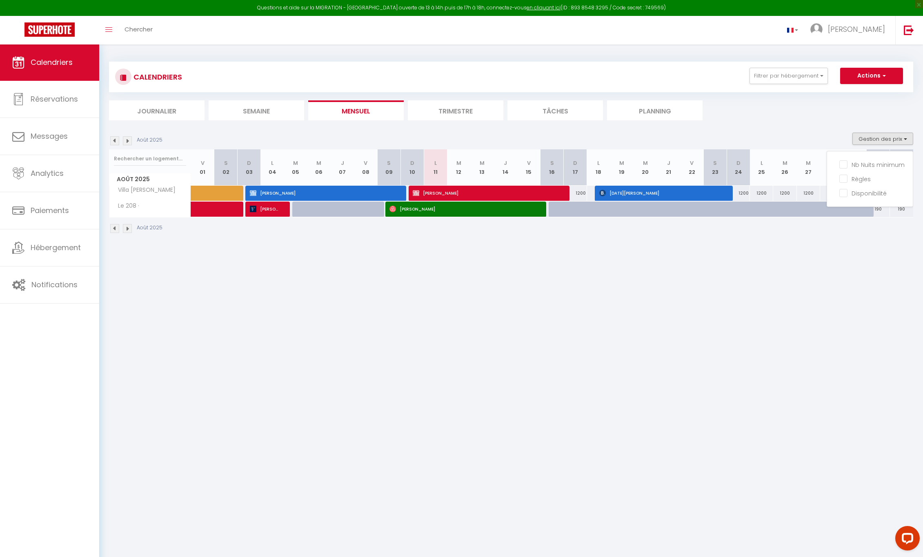
click at [129, 229] on img at bounding box center [127, 228] width 9 height 9
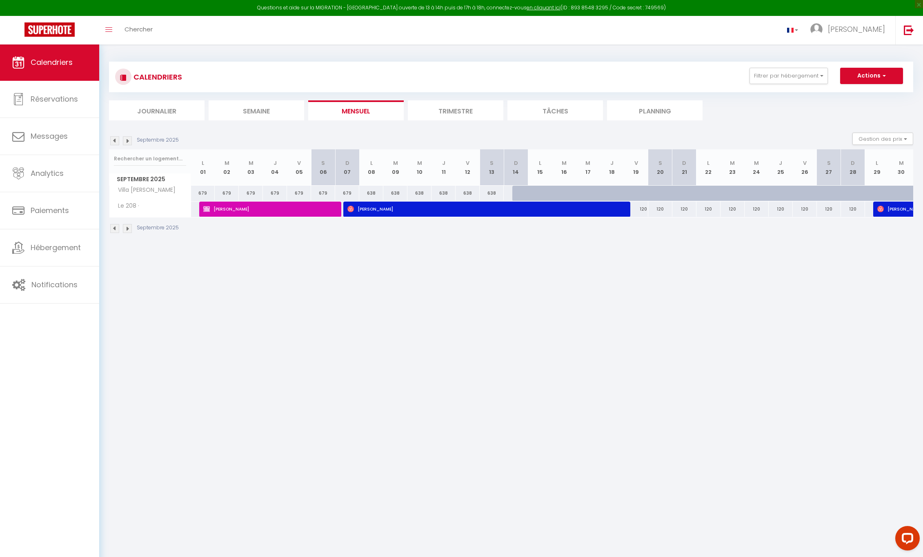
click at [112, 228] on img at bounding box center [114, 228] width 9 height 9
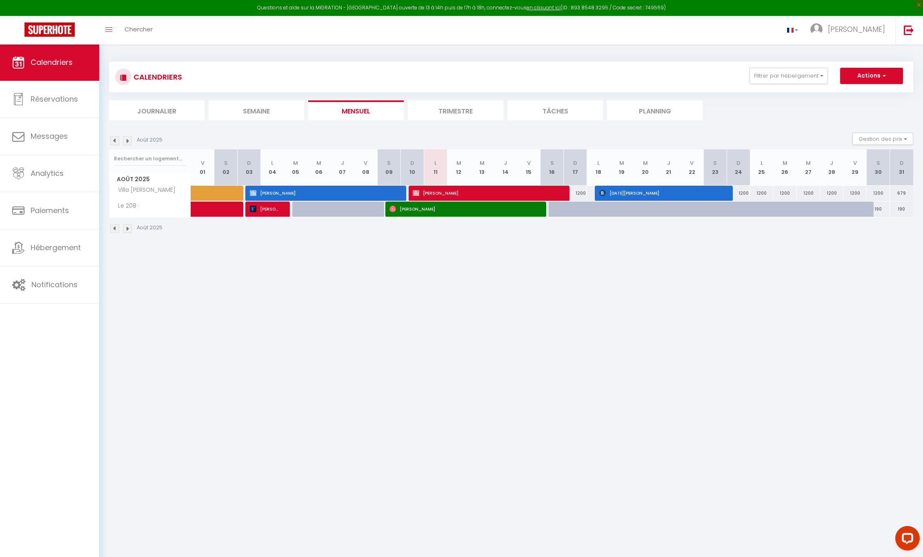
click at [127, 228] on img at bounding box center [127, 228] width 9 height 9
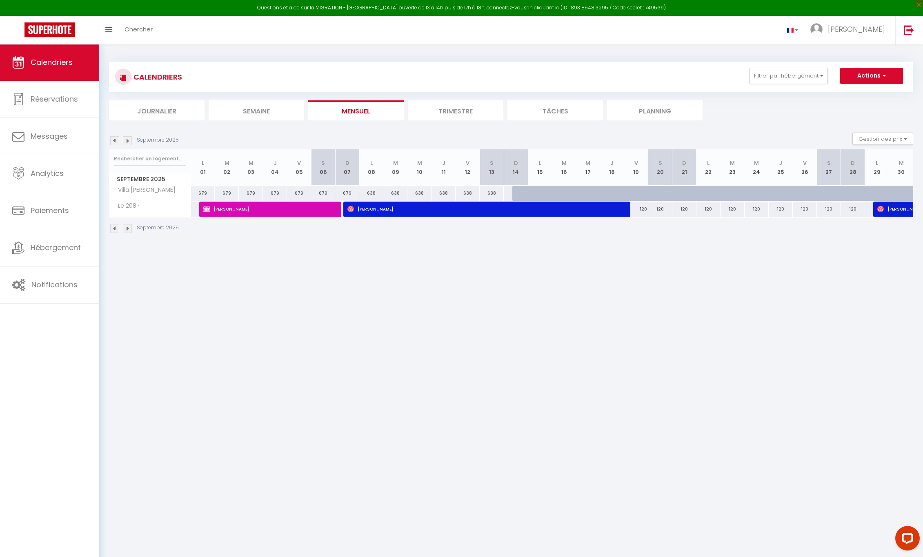
click at [127, 228] on img at bounding box center [127, 228] width 9 height 9
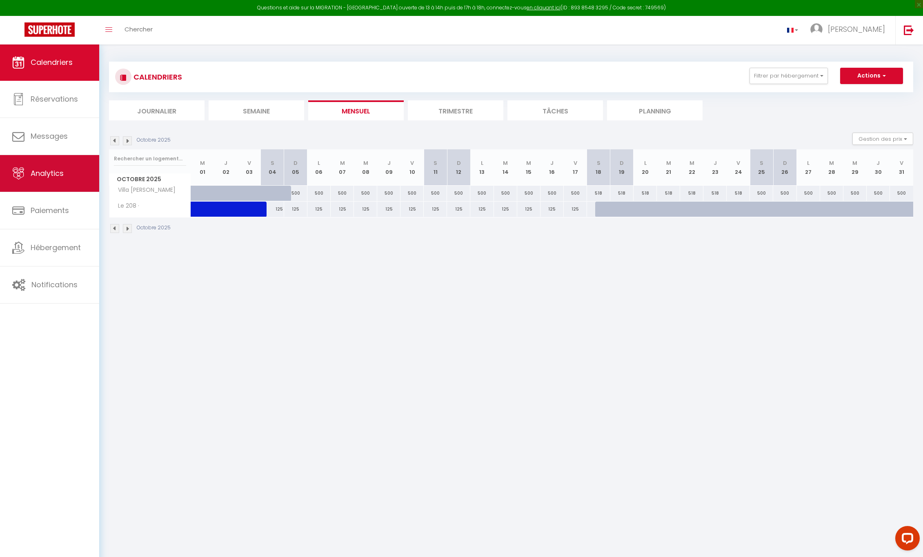
click at [38, 181] on link "Analytics" at bounding box center [49, 173] width 99 height 37
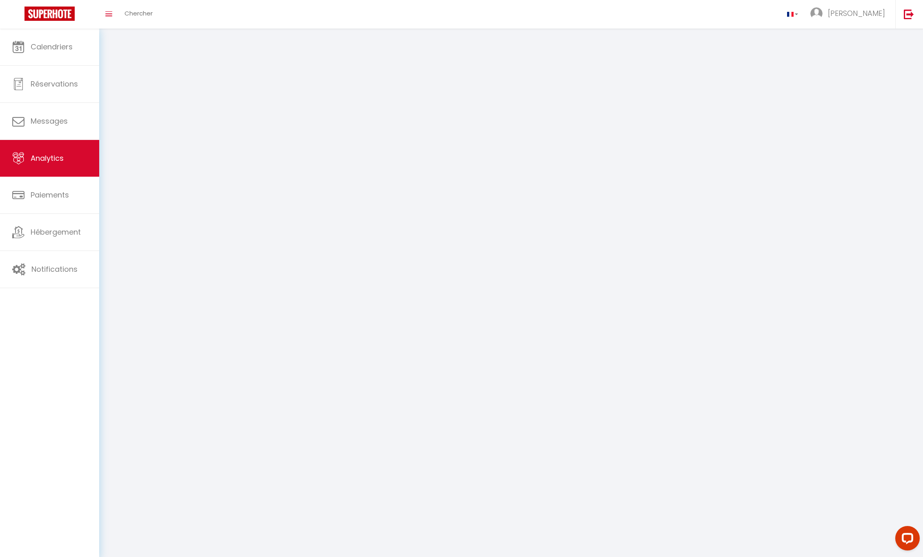
select select "2025"
select select "8"
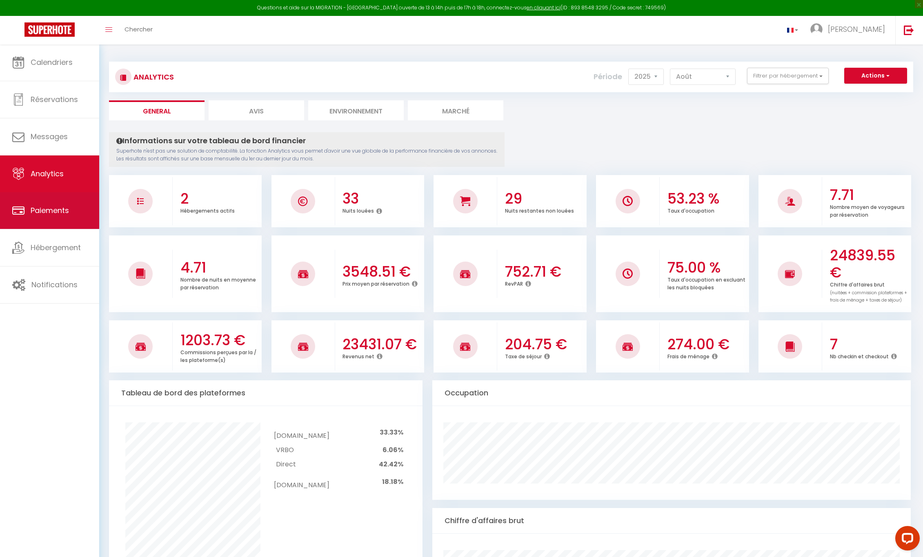
click at [45, 213] on span "Paiements" at bounding box center [50, 210] width 38 height 10
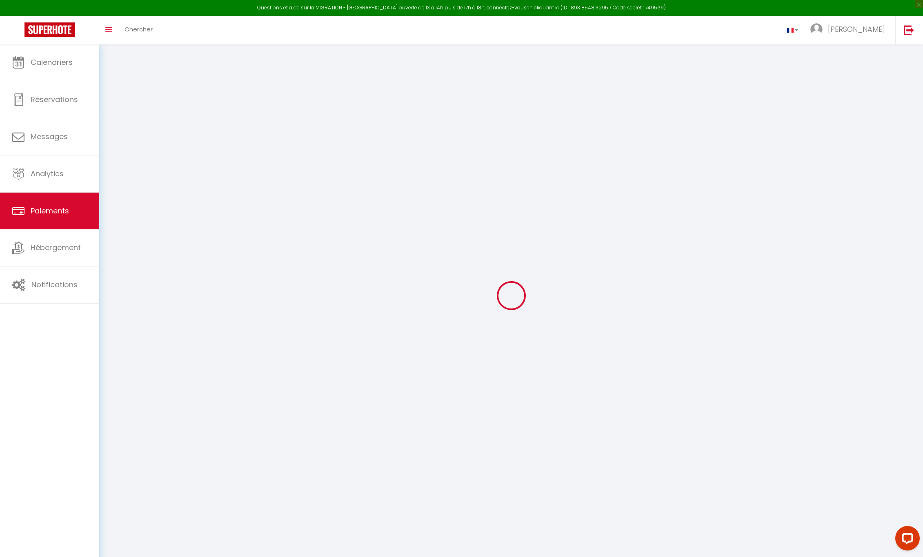
select select "2"
select select "0"
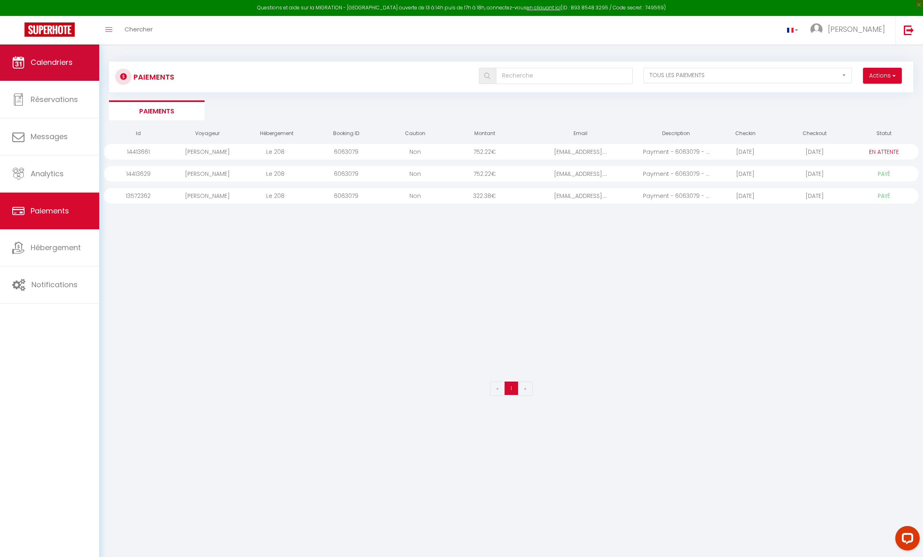
click at [55, 63] on span "Calendriers" at bounding box center [52, 62] width 42 height 10
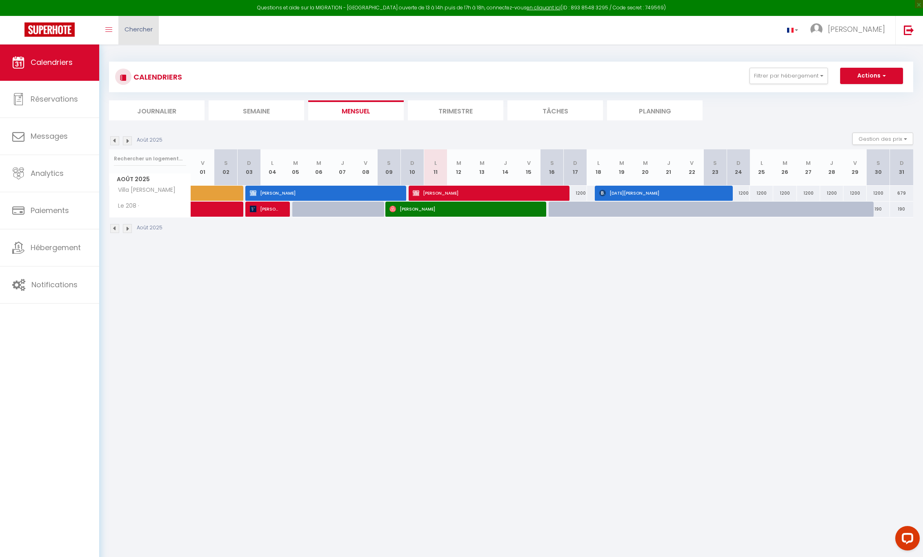
click at [133, 27] on span "Chercher" at bounding box center [139, 29] width 28 height 9
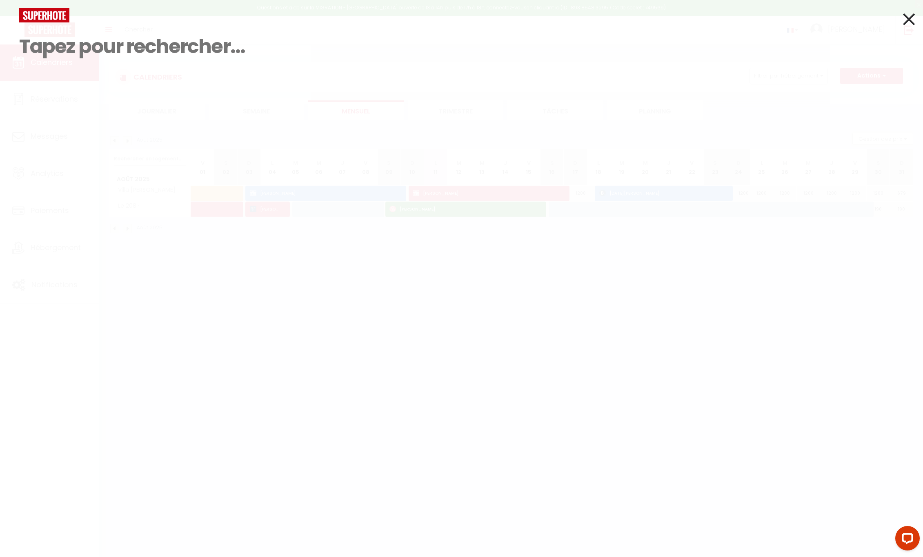
click at [132, 36] on input at bounding box center [461, 46] width 885 height 48
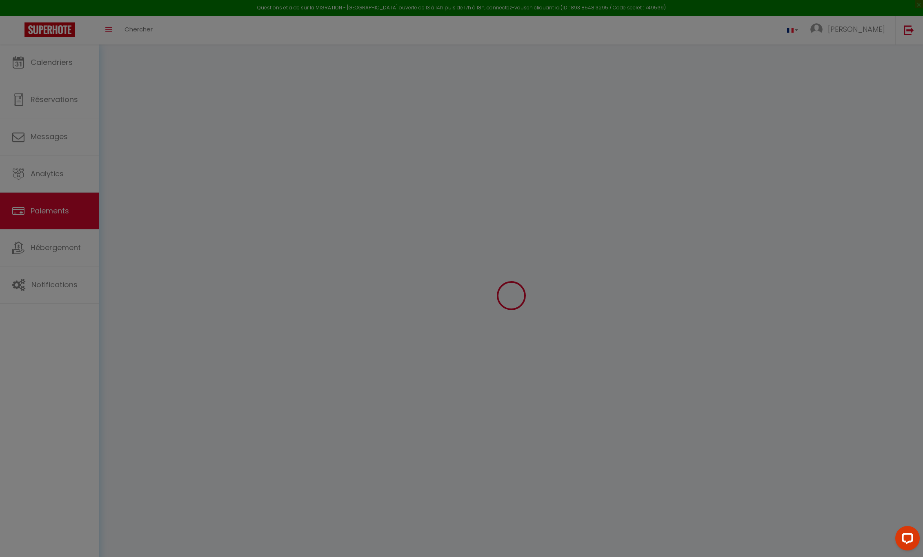
select select "2"
select select "0"
click at [51, 70] on div at bounding box center [461, 278] width 923 height 557
click at [54, 67] on div at bounding box center [461, 278] width 923 height 557
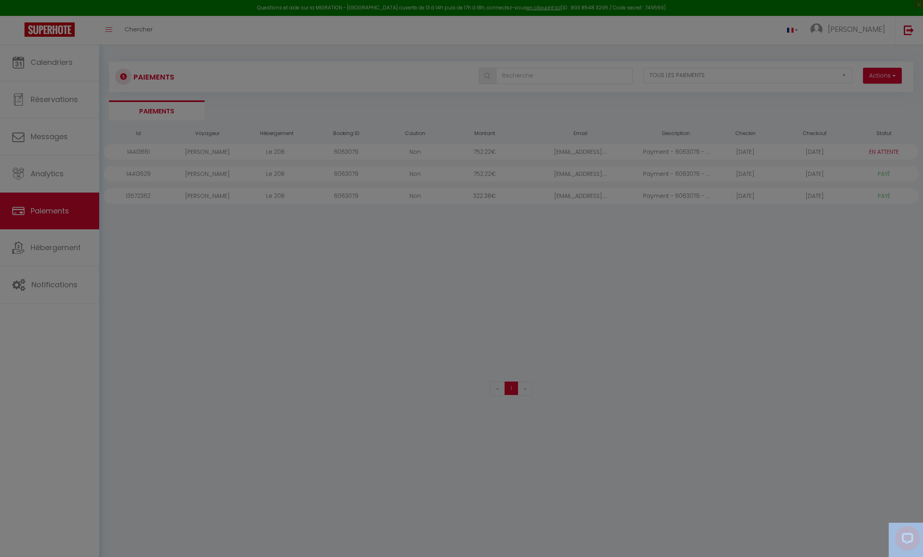
click at [484, 368] on div at bounding box center [461, 278] width 923 height 557
click at [744, 298] on div at bounding box center [461, 278] width 923 height 557
drag, startPoint x: 738, startPoint y: 298, endPoint x: 725, endPoint y: 295, distance: 13.4
click at [725, 295] on div at bounding box center [461, 278] width 923 height 557
click at [120, 96] on div at bounding box center [461, 278] width 923 height 557
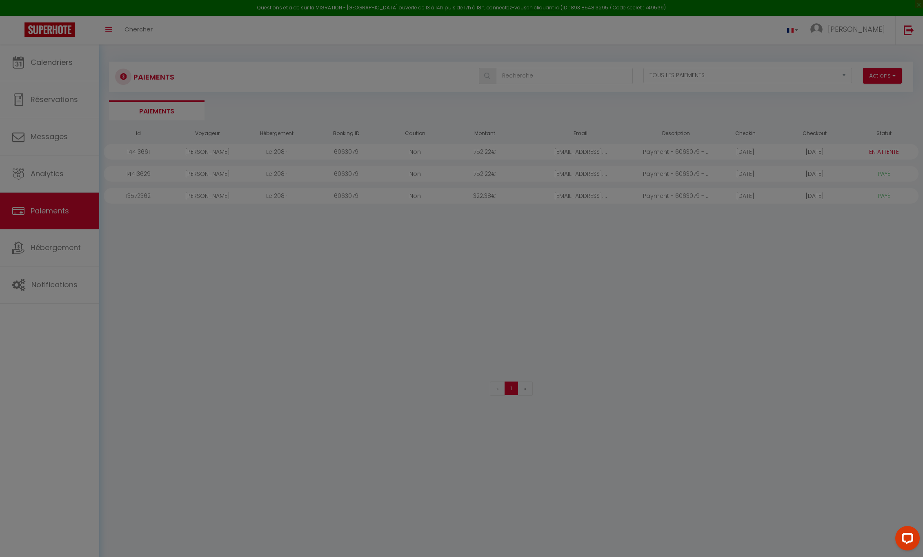
drag, startPoint x: 120, startPoint y: 99, endPoint x: 120, endPoint y: 105, distance: 5.3
click at [120, 103] on div at bounding box center [461, 278] width 923 height 557
drag, startPoint x: 120, startPoint y: 106, endPoint x: 74, endPoint y: 103, distance: 46.2
click at [112, 107] on div at bounding box center [461, 278] width 923 height 557
click at [59, 76] on div at bounding box center [461, 278] width 923 height 557
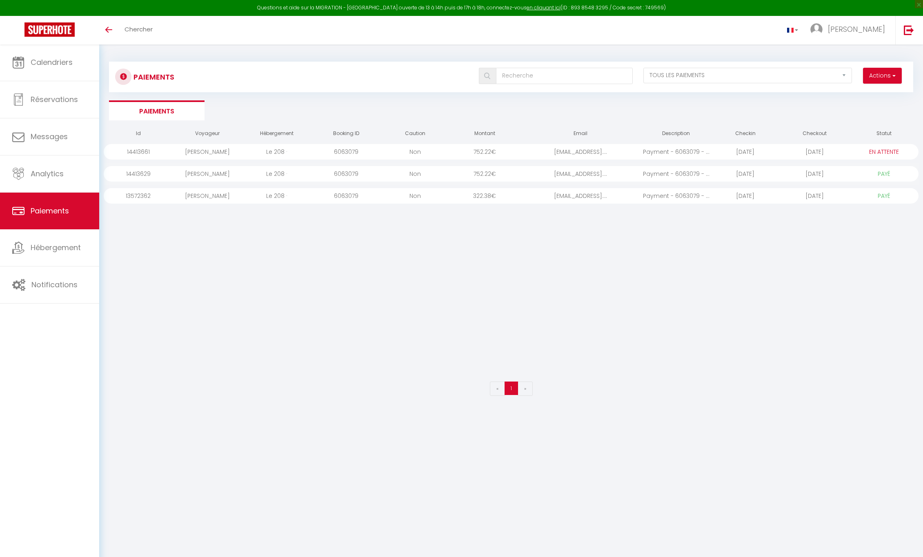
select select "2"
select select "0"
click at [65, 67] on span "Calendriers" at bounding box center [52, 62] width 42 height 10
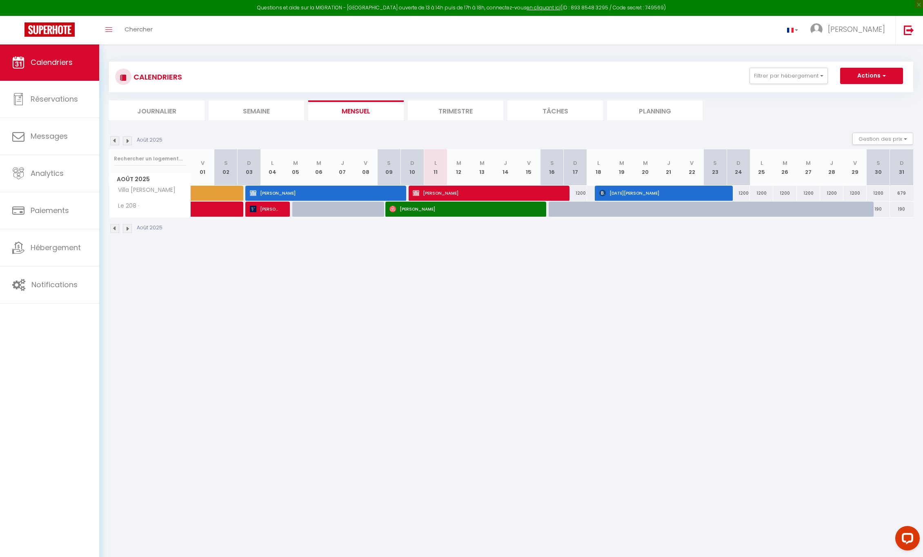
click at [873, 77] on button "Actions" at bounding box center [871, 76] width 63 height 16
click at [868, 30] on span "[PERSON_NAME]" at bounding box center [856, 29] width 57 height 10
click at [865, 55] on link "Paramètres" at bounding box center [863, 57] width 60 height 14
select select
select select "28"
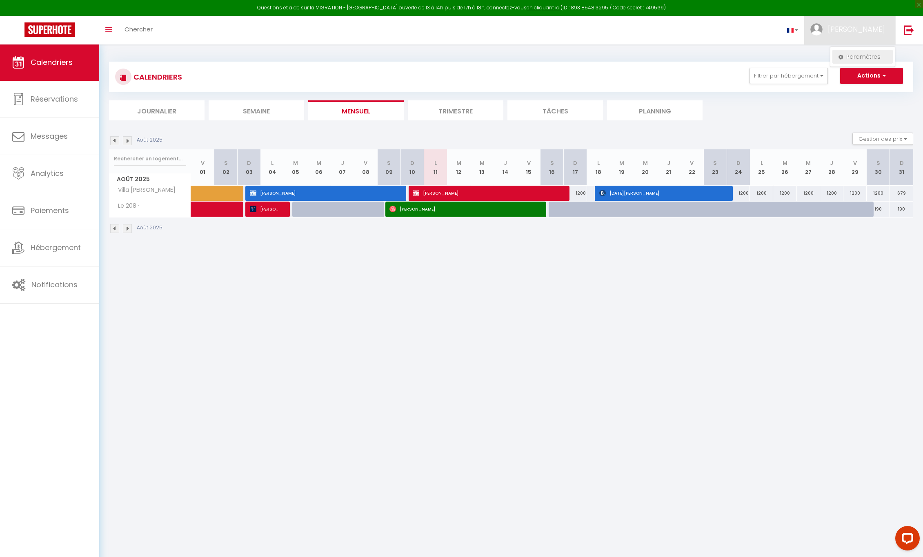
select select "fr"
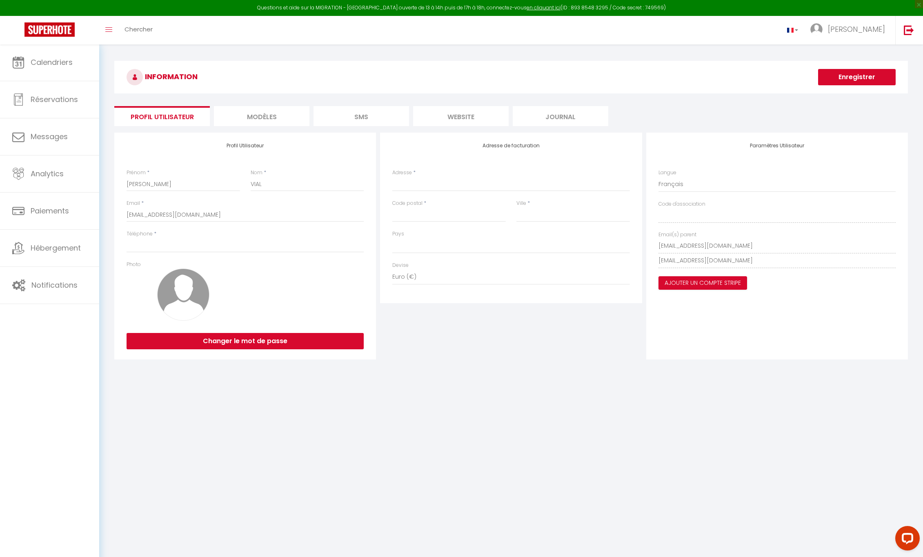
click at [366, 117] on li "SMS" at bounding box center [362, 116] width 96 height 20
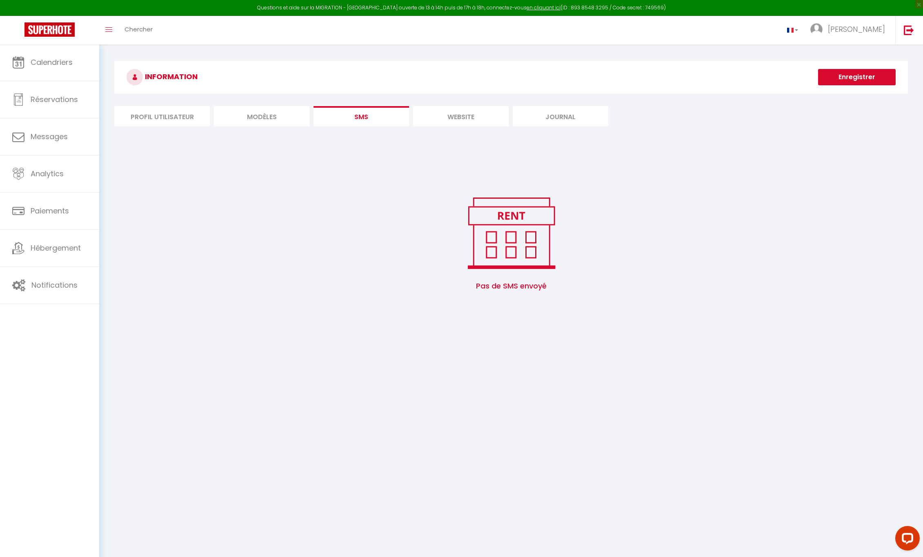
click at [260, 118] on li "MODÈLES" at bounding box center [262, 116] width 96 height 20
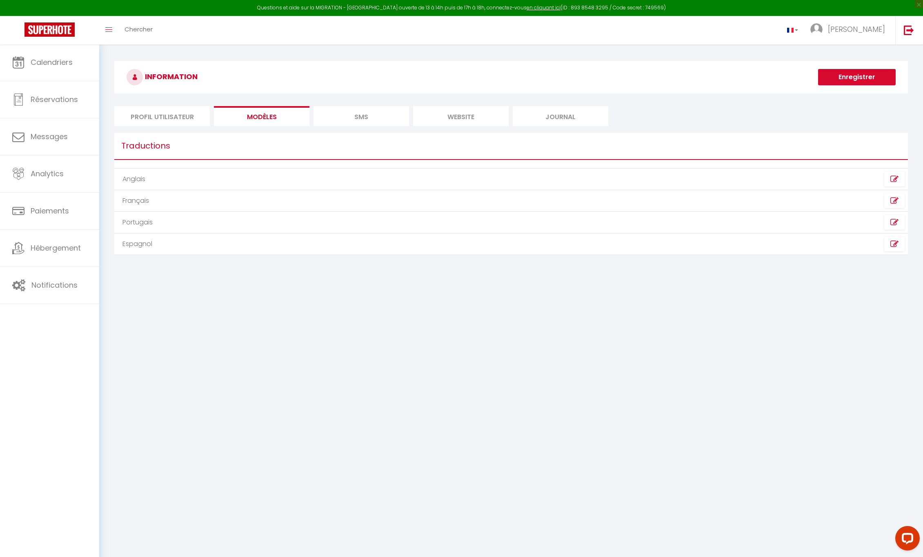
click at [445, 117] on li "website" at bounding box center [461, 116] width 96 height 20
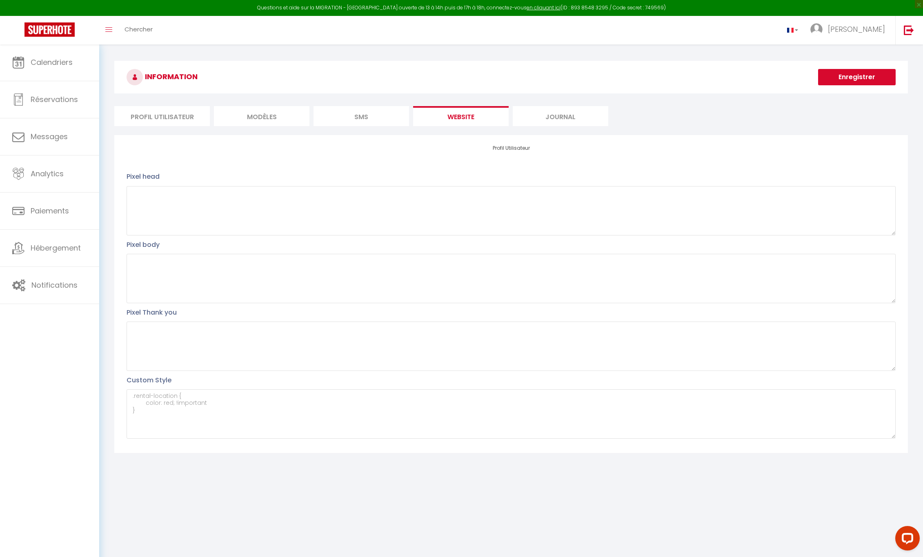
click at [557, 120] on li "Journal" at bounding box center [561, 116] width 96 height 20
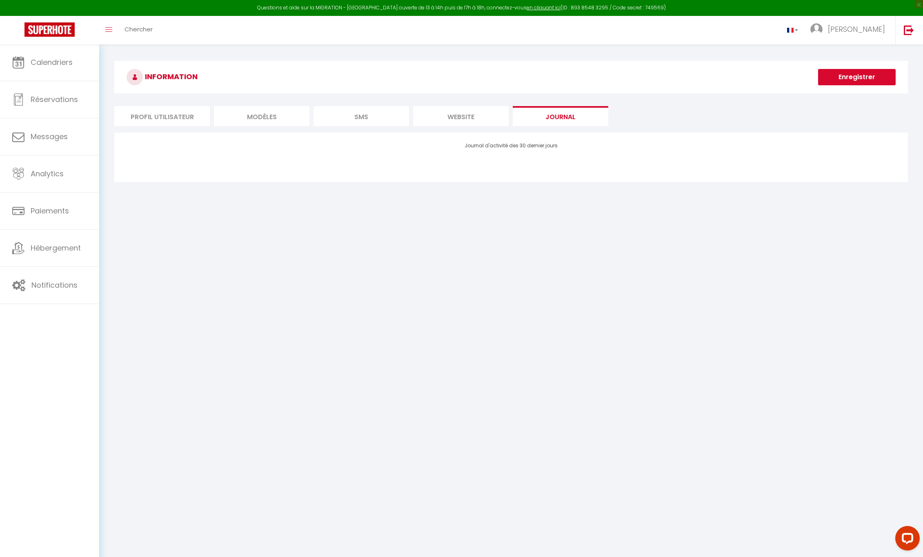
click at [162, 117] on li "Profil Utilisateur" at bounding box center [162, 116] width 96 height 20
select select
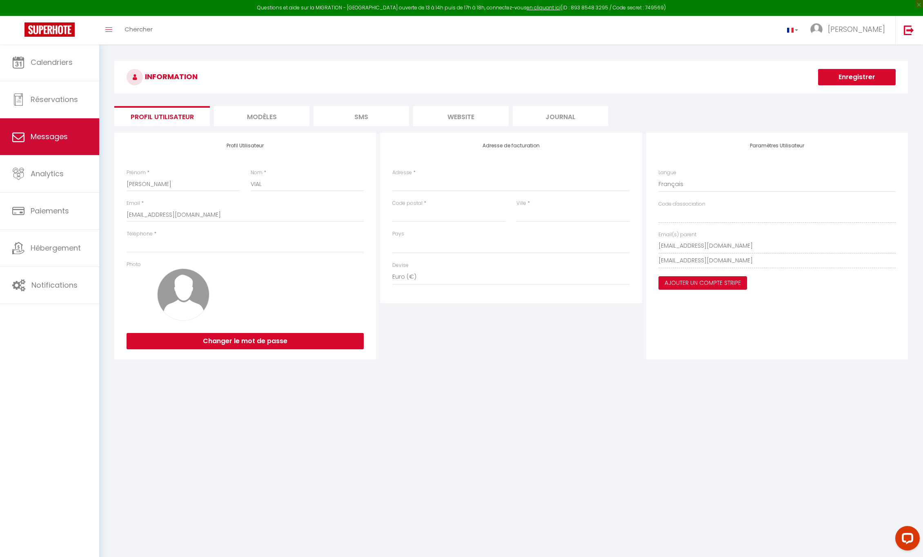
click at [56, 138] on span "Messages" at bounding box center [49, 137] width 37 height 10
select select "message"
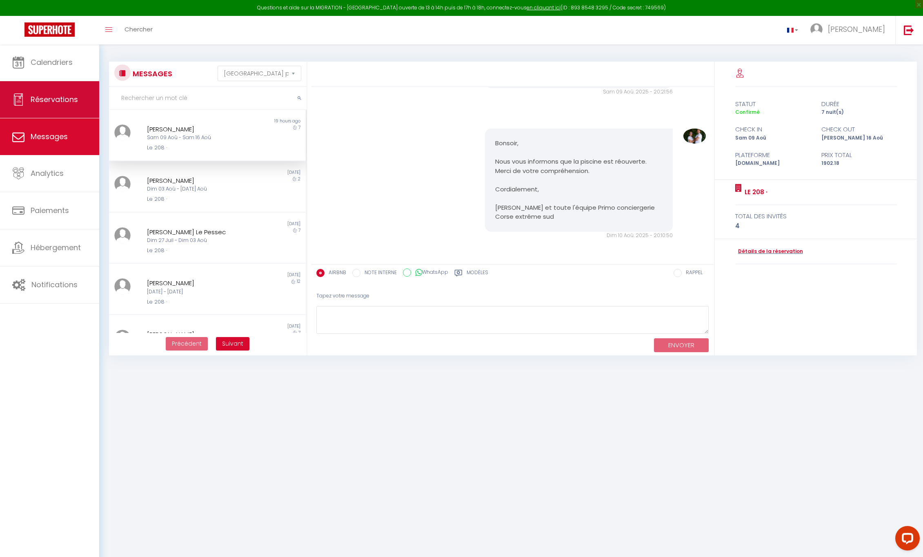
click at [56, 103] on span "Réservations" at bounding box center [54, 99] width 47 height 10
select select "not_cancelled"
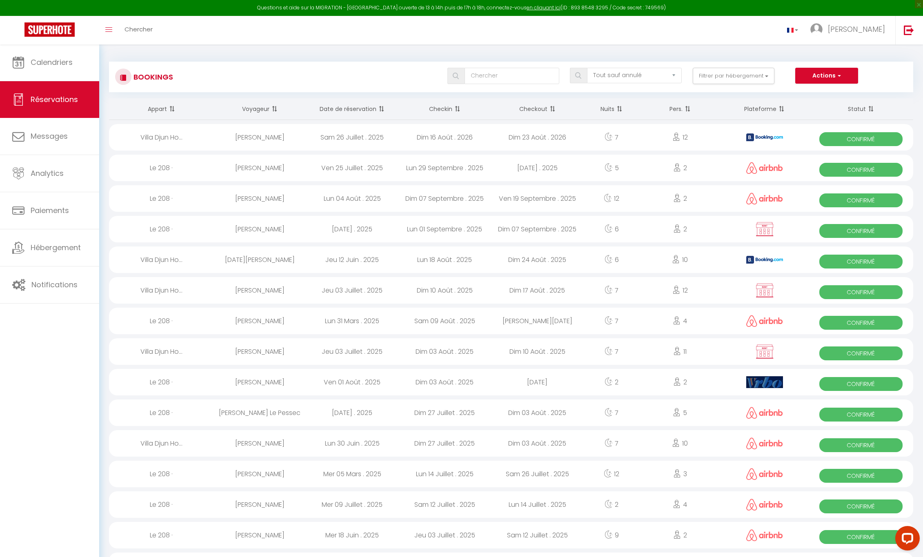
select select
select select "28"
select select "fr"
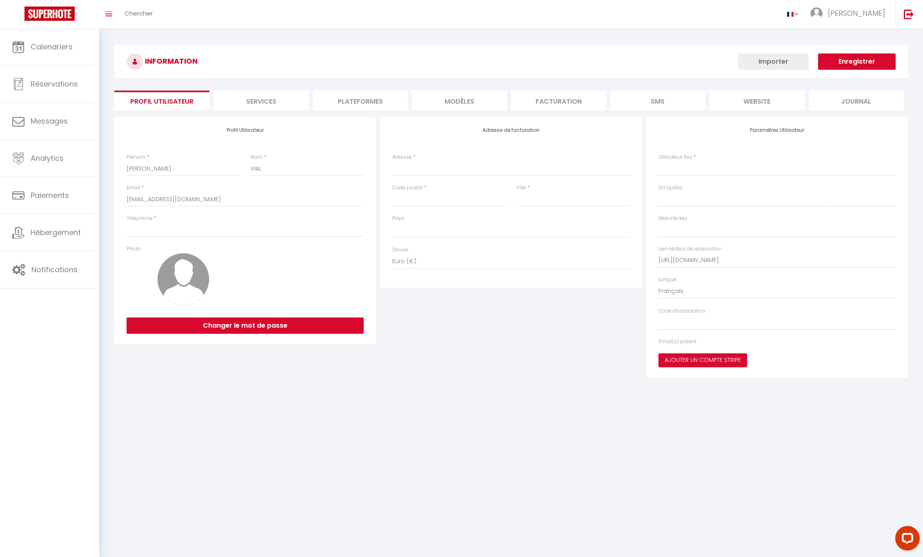
select select
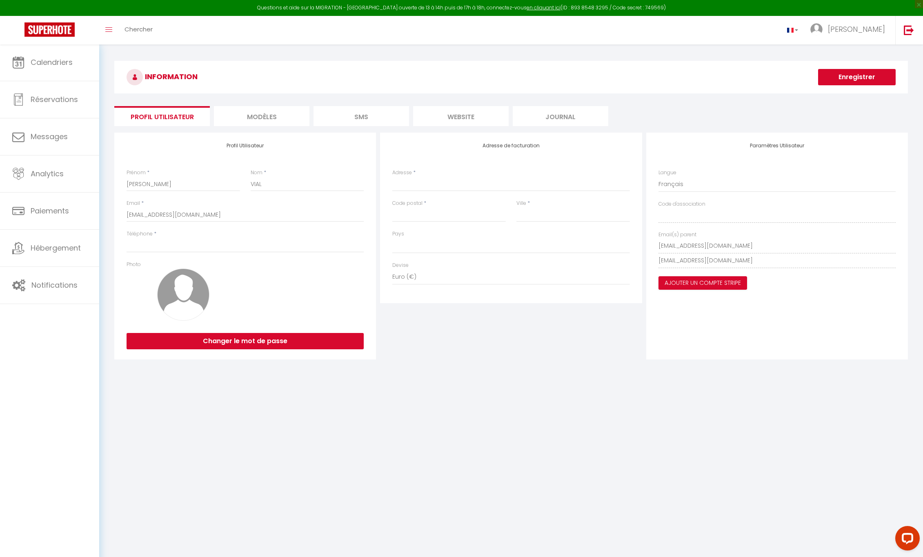
scroll to position [-1, 0]
